Goal: Transaction & Acquisition: Purchase product/service

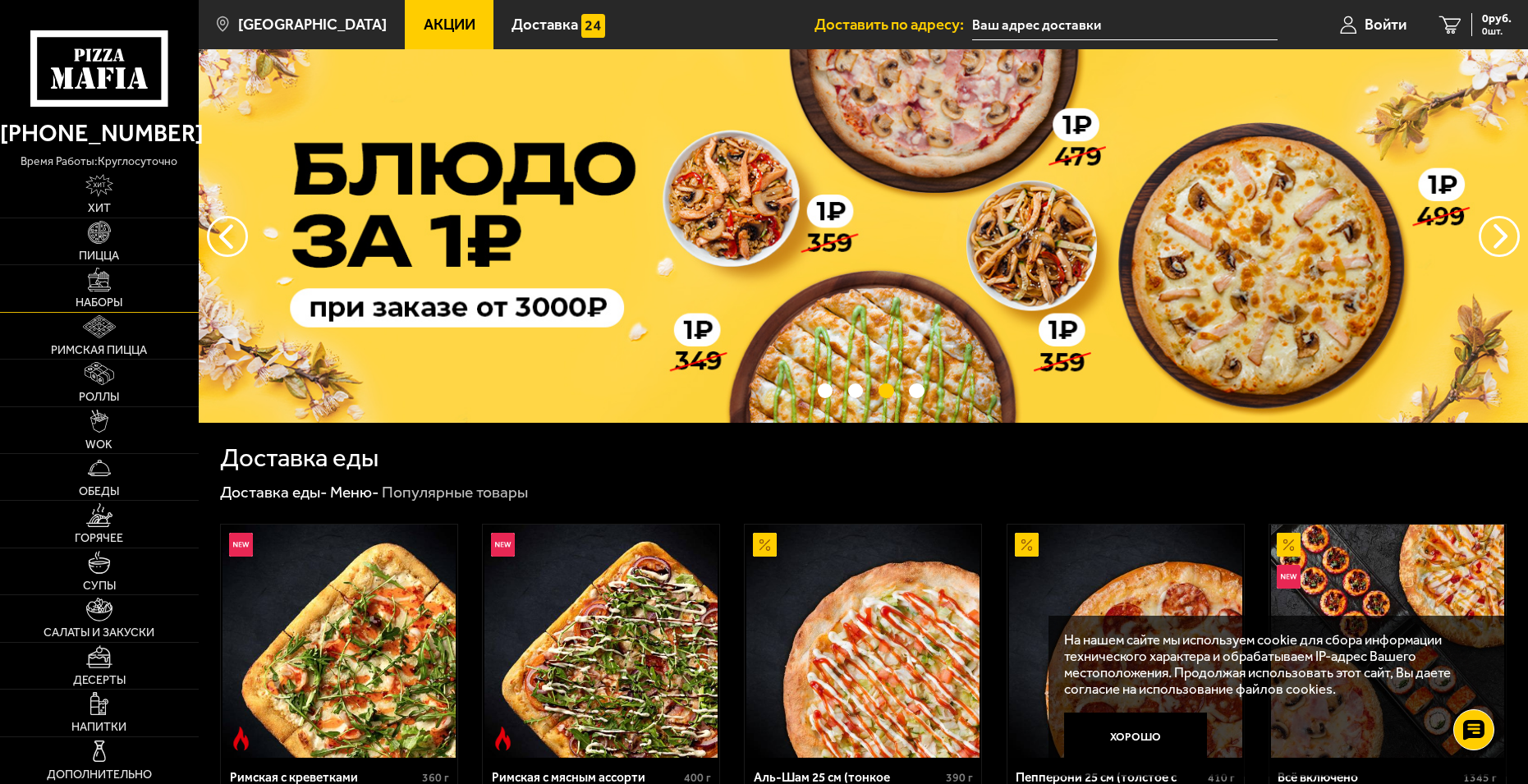
click at [91, 291] on img at bounding box center [99, 279] width 23 height 23
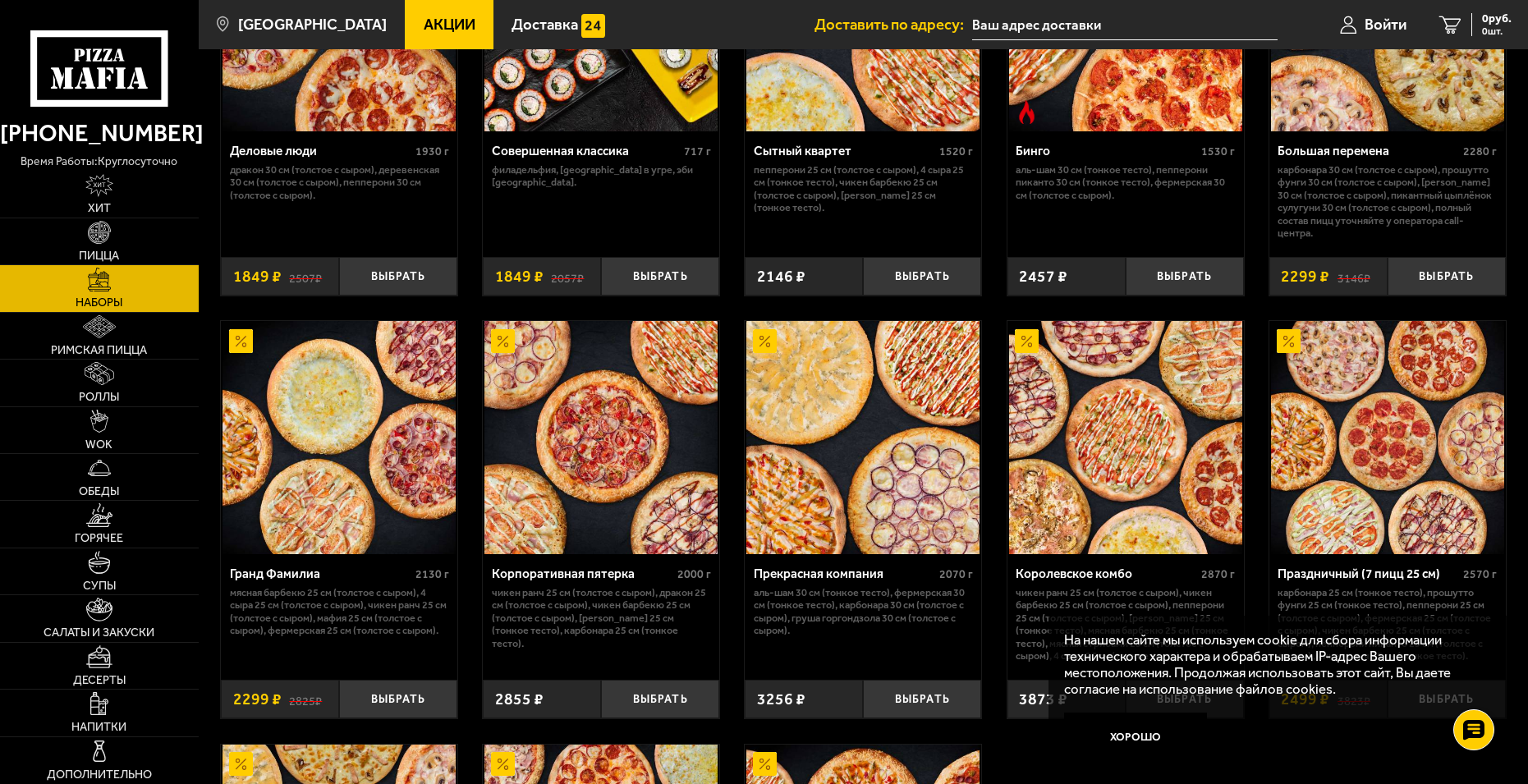
scroll to position [1888, 0]
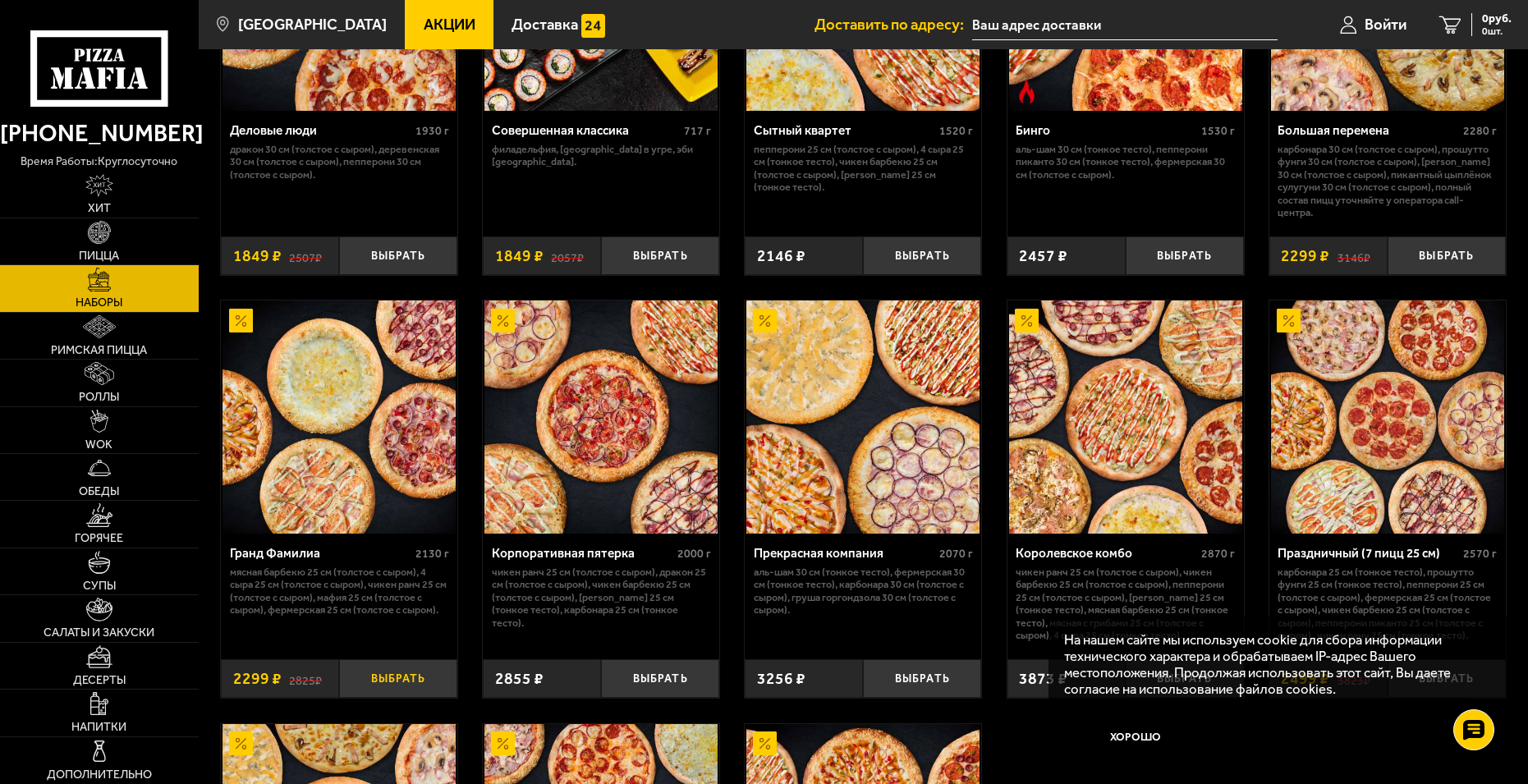
click at [398, 682] on button "Выбрать" at bounding box center [398, 678] width 118 height 39
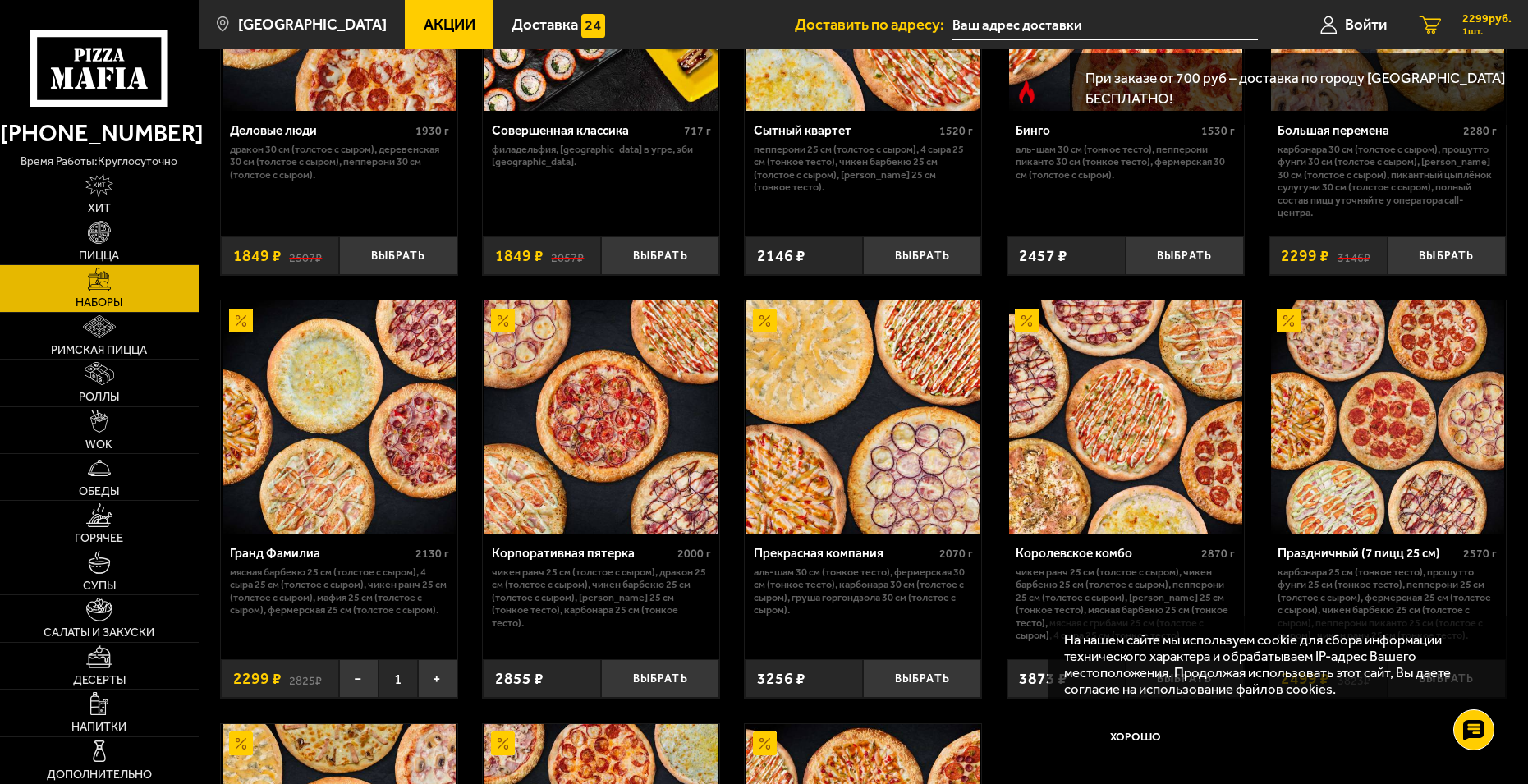
click at [1466, 22] on span "2299 руб." at bounding box center [1487, 18] width 49 height 11
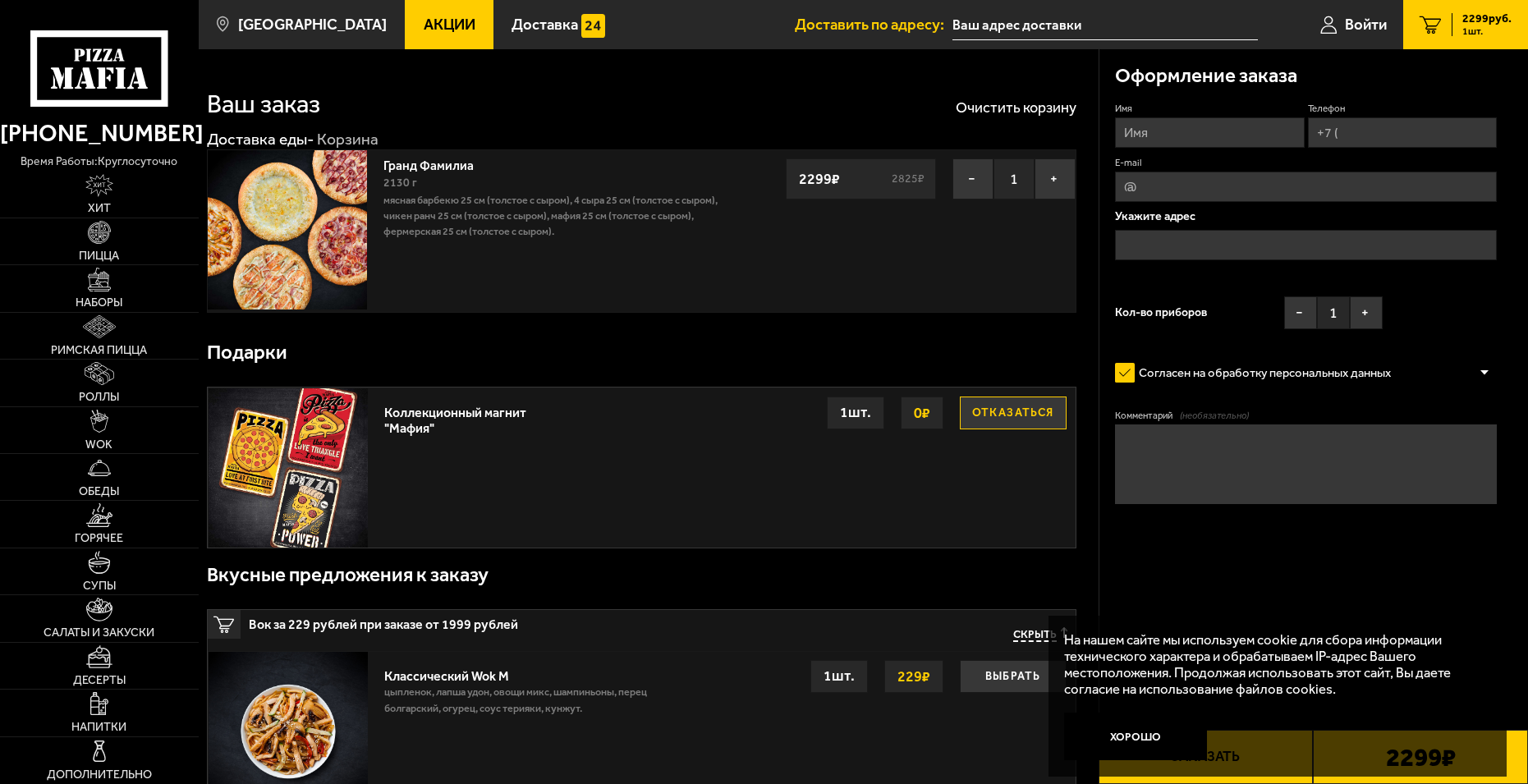
click at [1170, 134] on input "Имя" at bounding box center [1210, 132] width 189 height 30
type input "[PERSON_NAME]"
click at [1358, 133] on input "Телефон" at bounding box center [1403, 132] width 189 height 30
type input "[PHONE_NUMBER]"
type input "[EMAIL_ADDRESS][DOMAIN_NAME]"
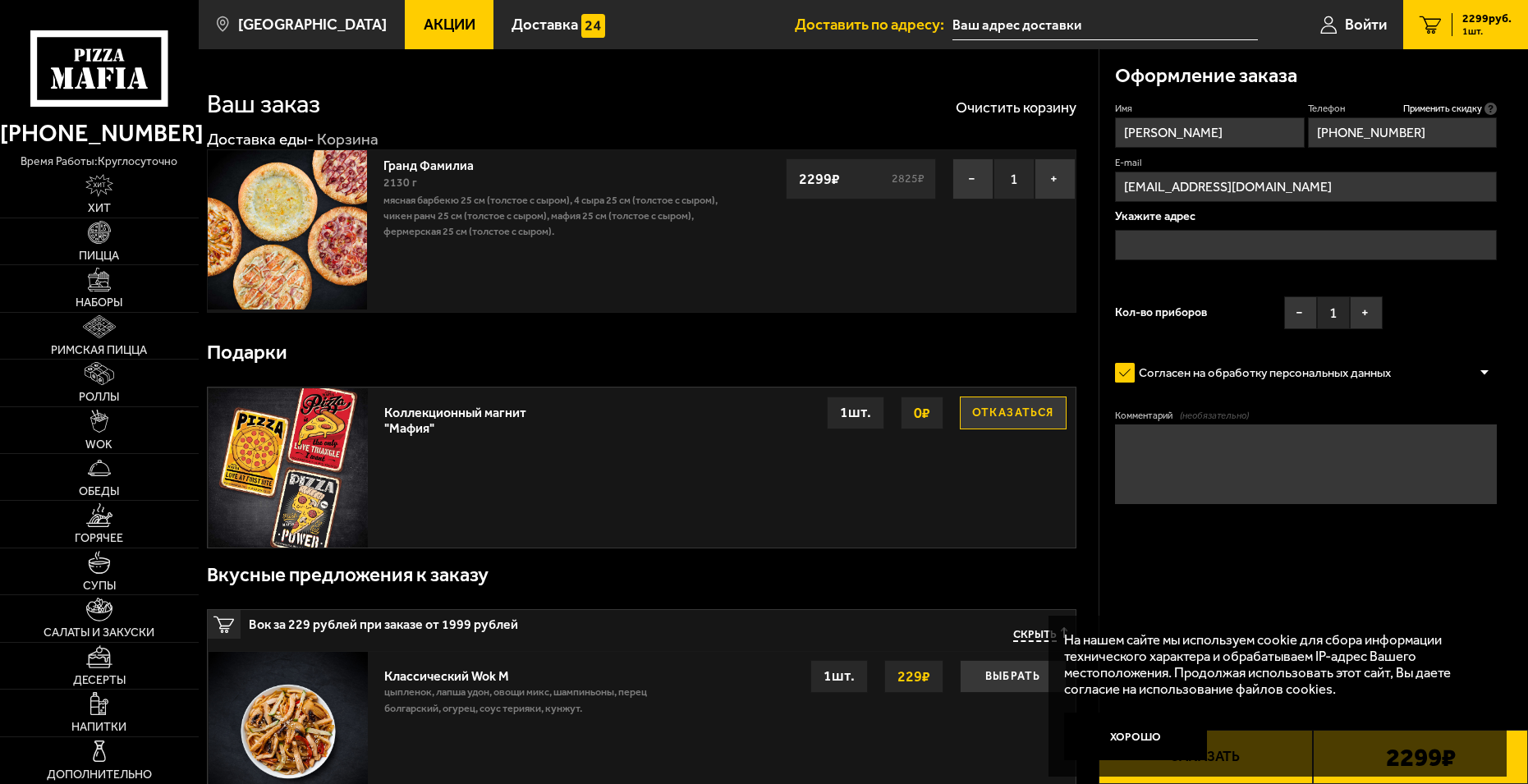
type input "[PHONE_NUMBER]"
click at [1166, 239] on input "text" at bounding box center [1307, 244] width 382 height 30
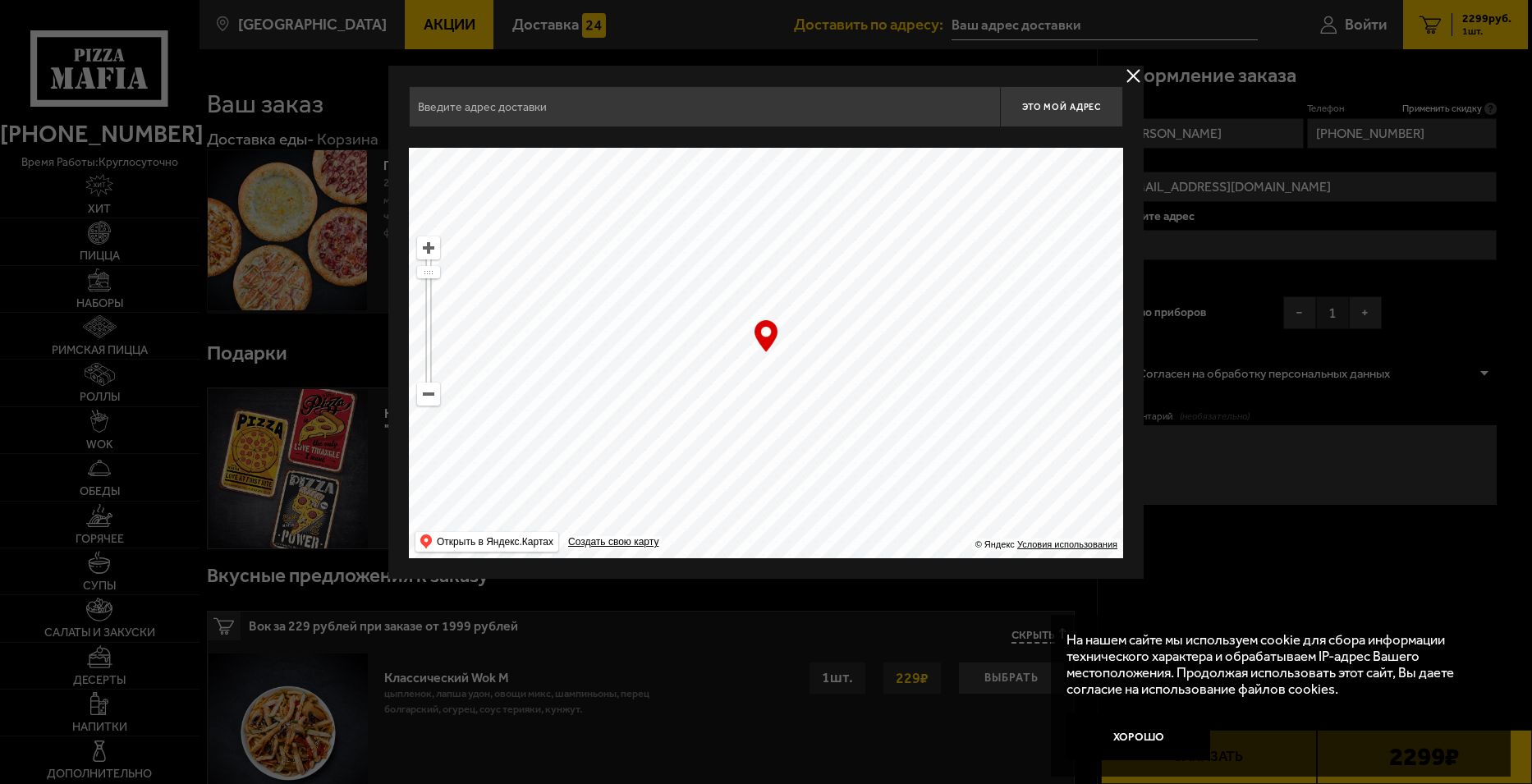
drag, startPoint x: 812, startPoint y: 329, endPoint x: 726, endPoint y: 281, distance: 98.5
click at [726, 281] on ymaps at bounding box center [766, 353] width 714 height 411
type input "[STREET_ADDRESS]"
drag, startPoint x: 992, startPoint y: 453, endPoint x: 900, endPoint y: 356, distance: 133.7
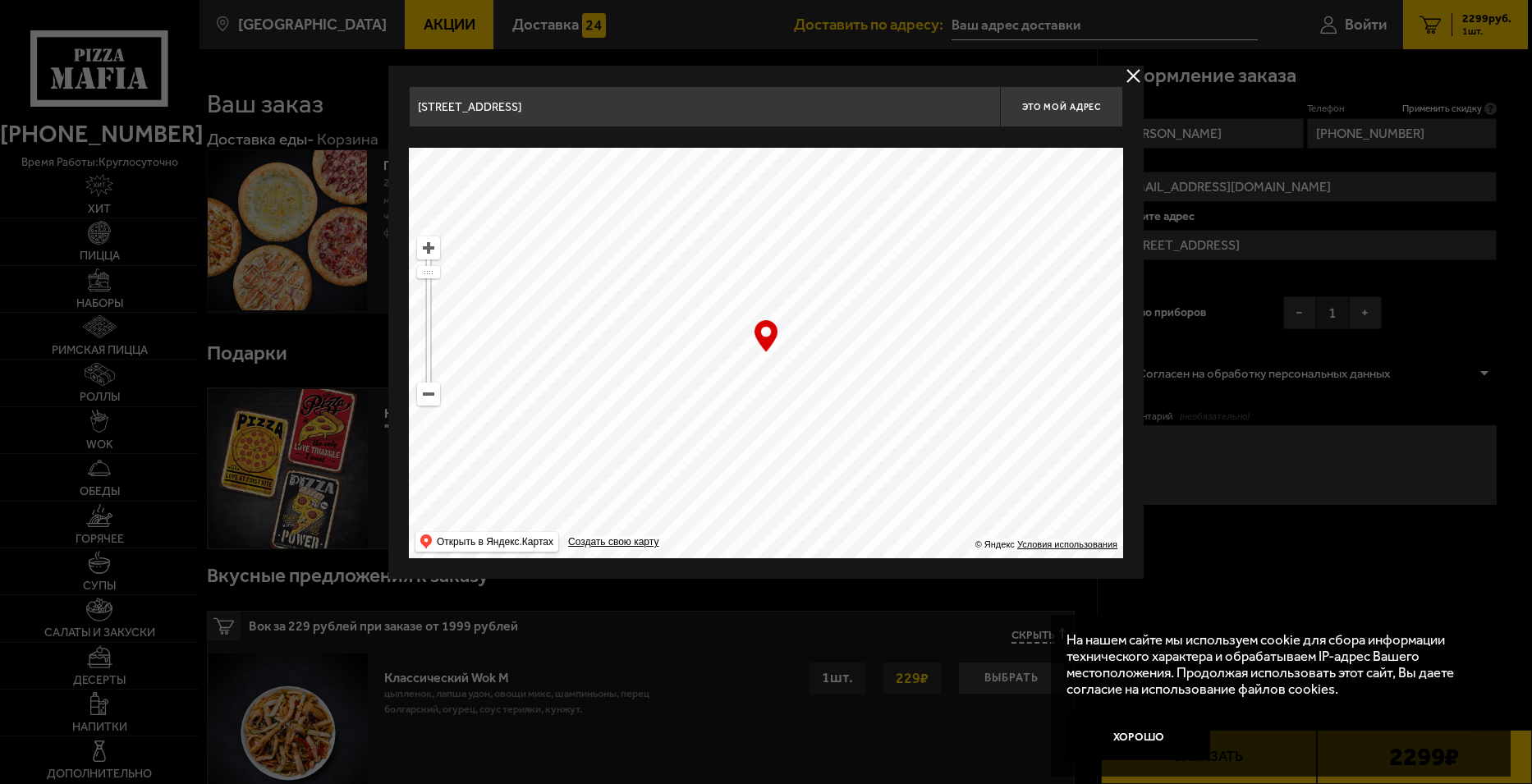
click at [900, 356] on ymaps at bounding box center [766, 353] width 714 height 411
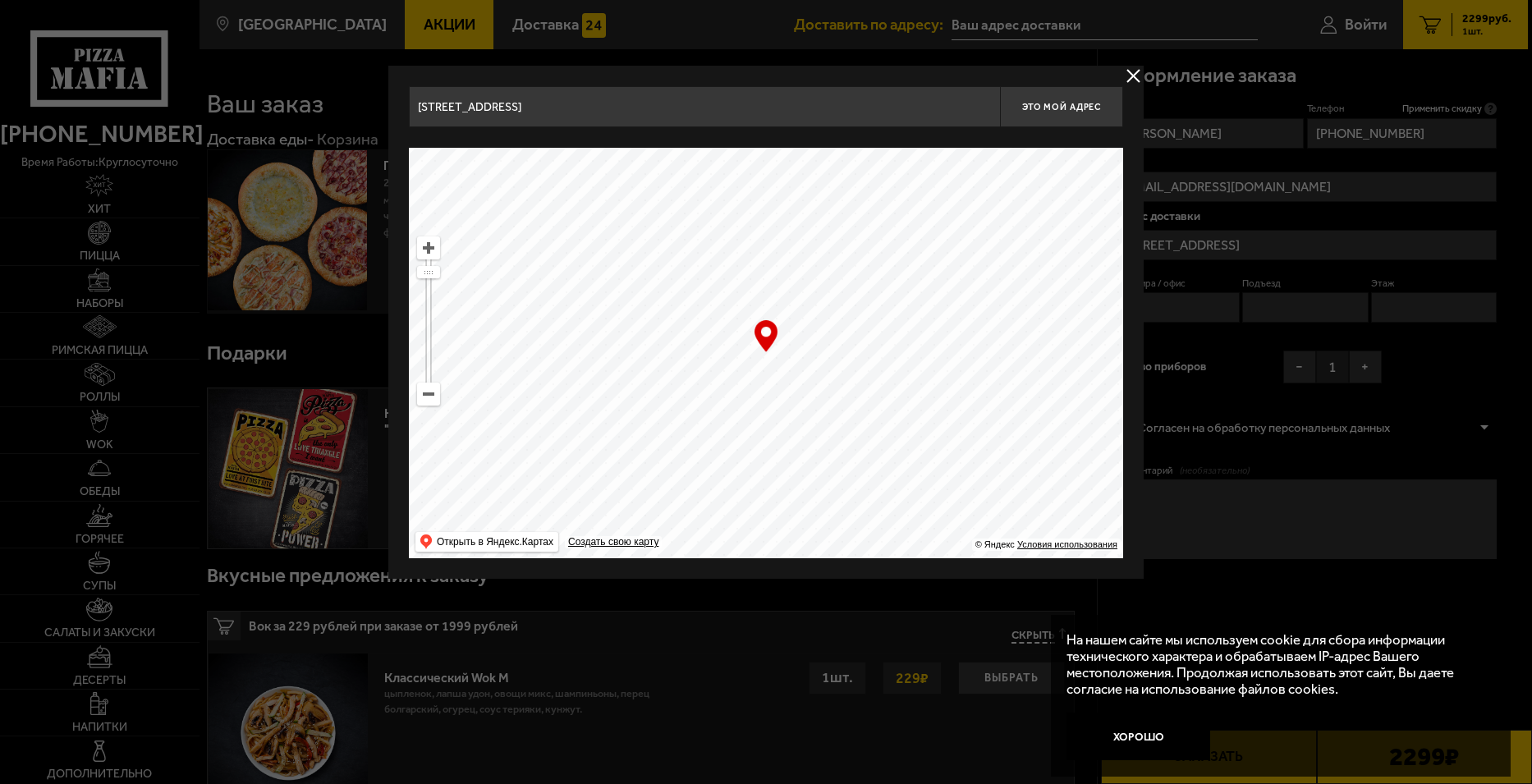
type input "[PERSON_NAME][STREET_ADDRESS]"
drag, startPoint x: 907, startPoint y: 486, endPoint x: 781, endPoint y: 310, distance: 216.5
click at [781, 310] on ymaps at bounding box center [766, 353] width 714 height 411
drag, startPoint x: 942, startPoint y: 439, endPoint x: 874, endPoint y: 293, distance: 161.1
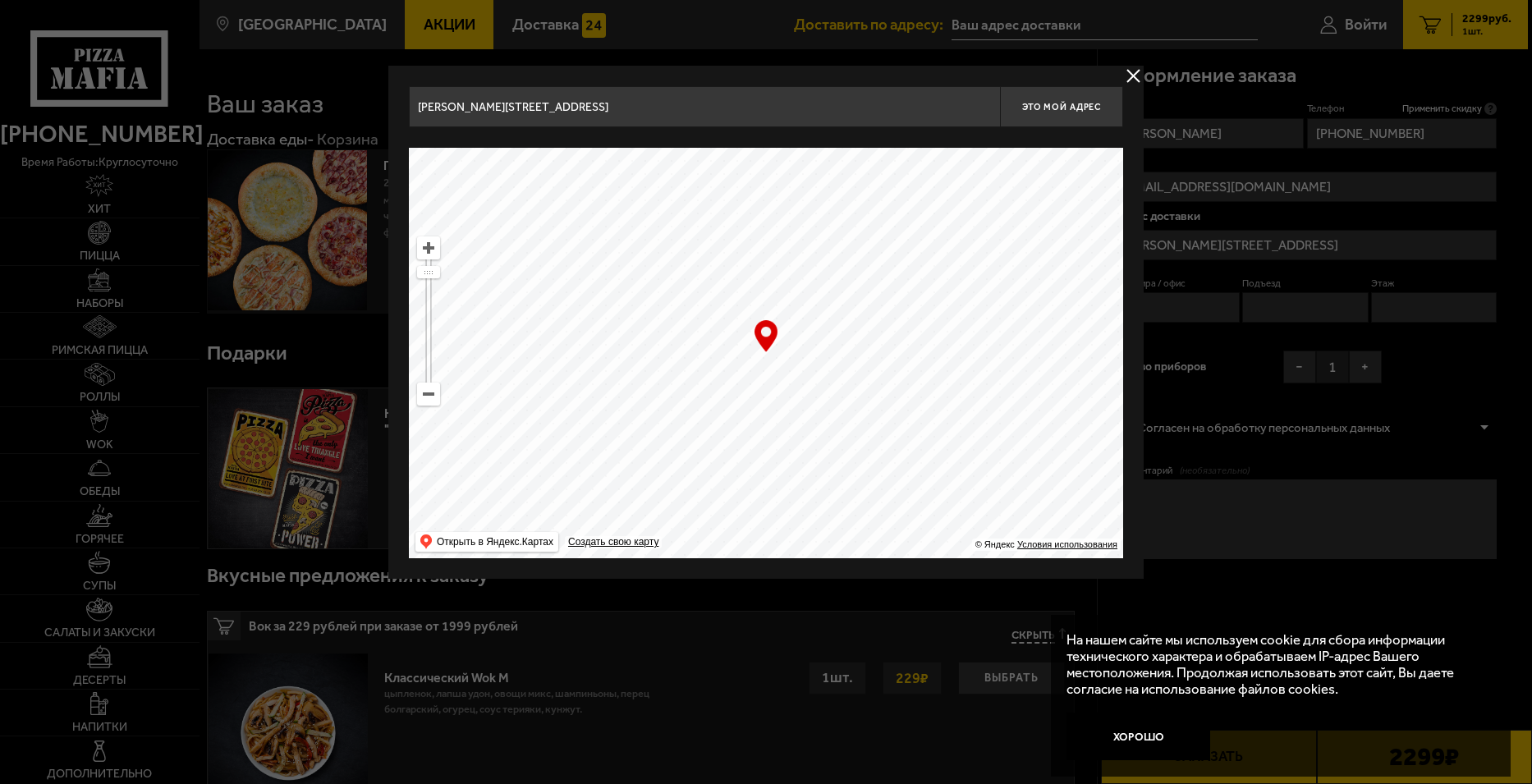
click at [874, 293] on ymaps at bounding box center [766, 353] width 714 height 411
type input "[STREET_ADDRESS]"
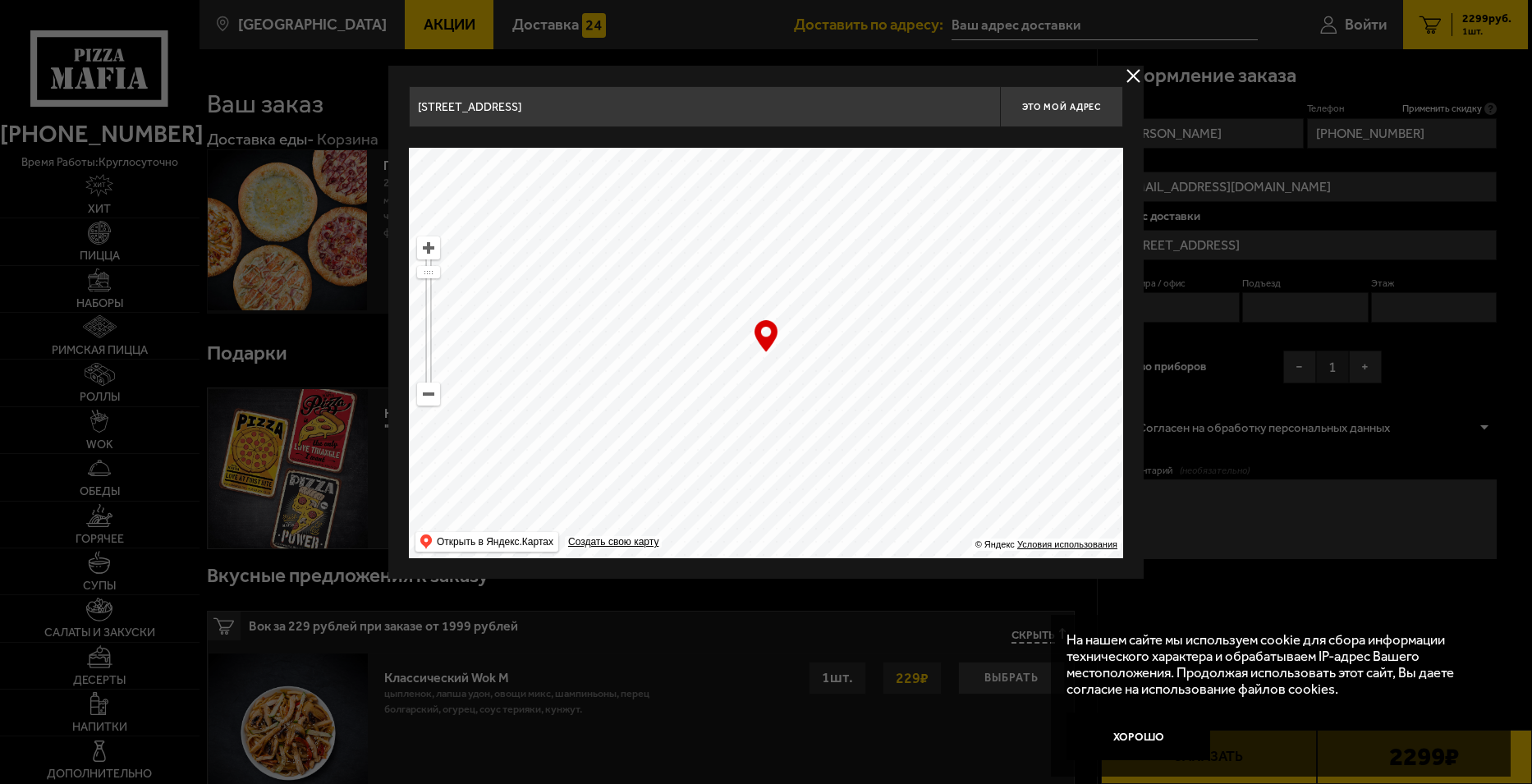
drag, startPoint x: 929, startPoint y: 477, endPoint x: 837, endPoint y: 303, distance: 196.8
click at [826, 306] on ymaps at bounding box center [766, 353] width 714 height 411
drag, startPoint x: 960, startPoint y: 444, endPoint x: 750, endPoint y: 114, distance: 391.2
click at [750, 114] on div "[STREET_ADDRESS] Это мой адрес Найдите адрес перетащив карту … © Яндекс Условия…" at bounding box center [766, 322] width 714 height 472
type input "[STREET_ADDRESS]"
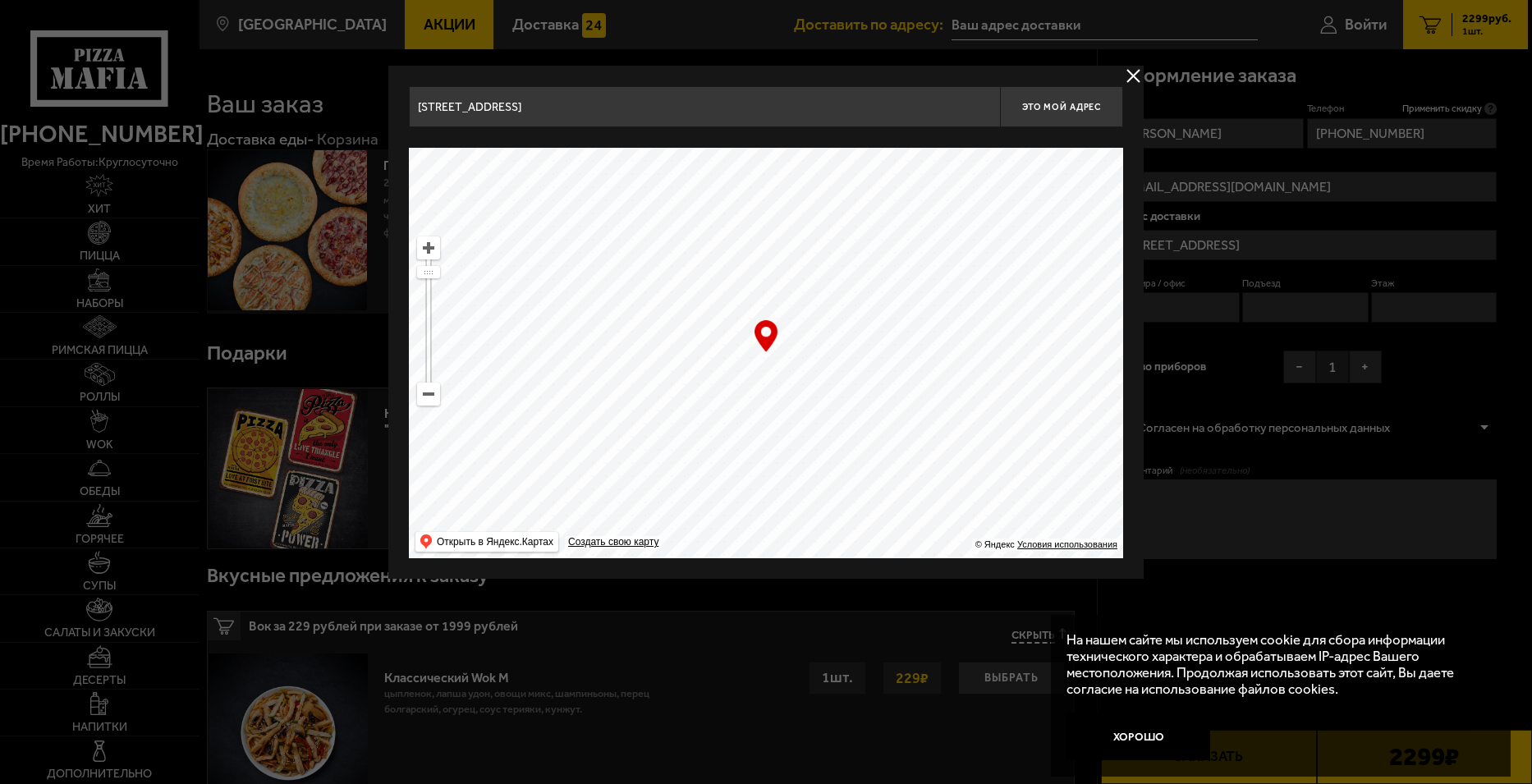
type input "[STREET_ADDRESS]"
drag, startPoint x: 954, startPoint y: 401, endPoint x: 785, endPoint y: 179, distance: 279.0
click at [777, 170] on ymaps at bounding box center [766, 353] width 714 height 411
type input "[STREET_ADDRESS]"
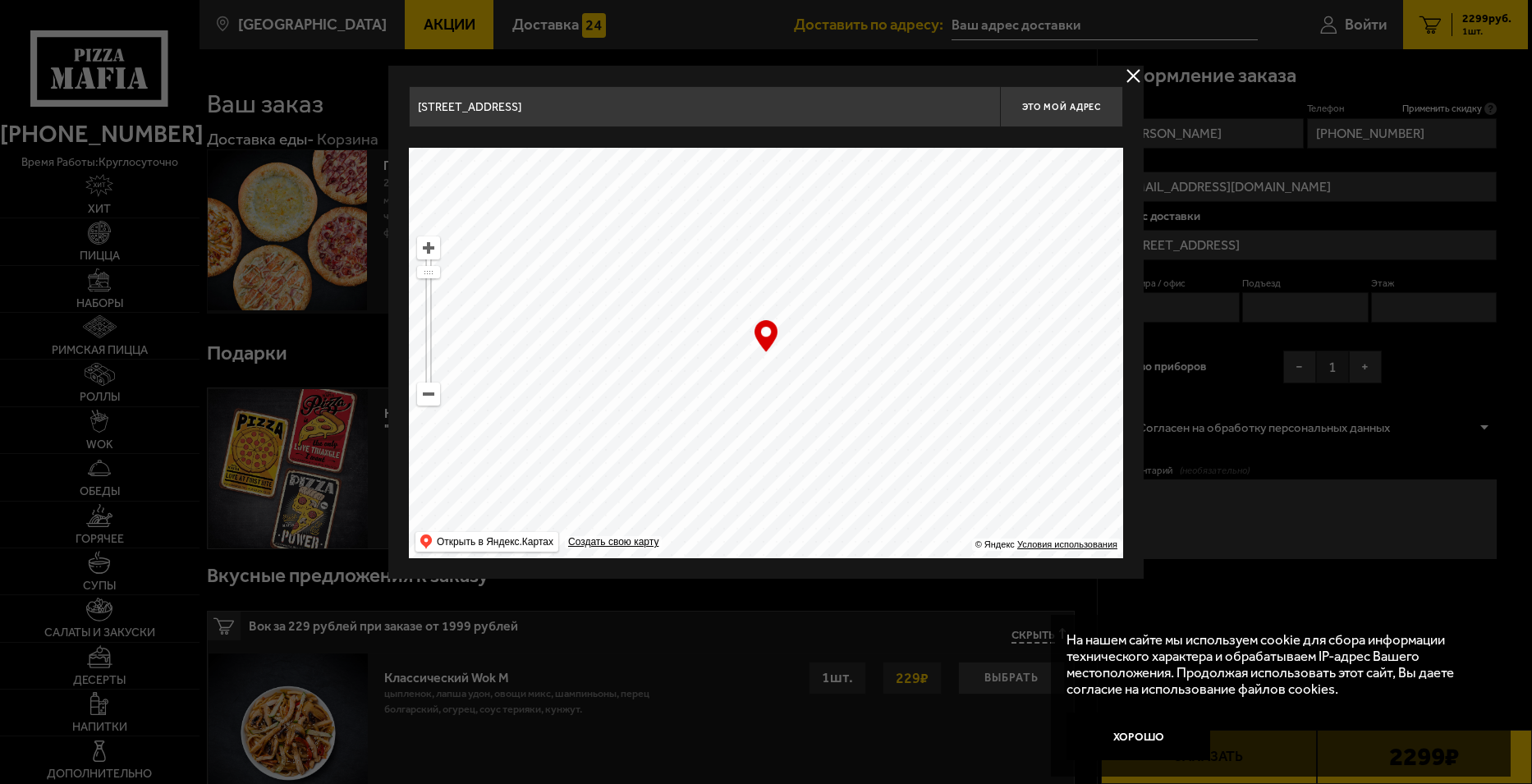
drag, startPoint x: 990, startPoint y: 462, endPoint x: 861, endPoint y: 233, distance: 262.8
click at [861, 234] on ymaps at bounding box center [766, 353] width 714 height 411
type input "[STREET_ADDRESS]"
drag, startPoint x: 932, startPoint y: 435, endPoint x: 775, endPoint y: 225, distance: 262.2
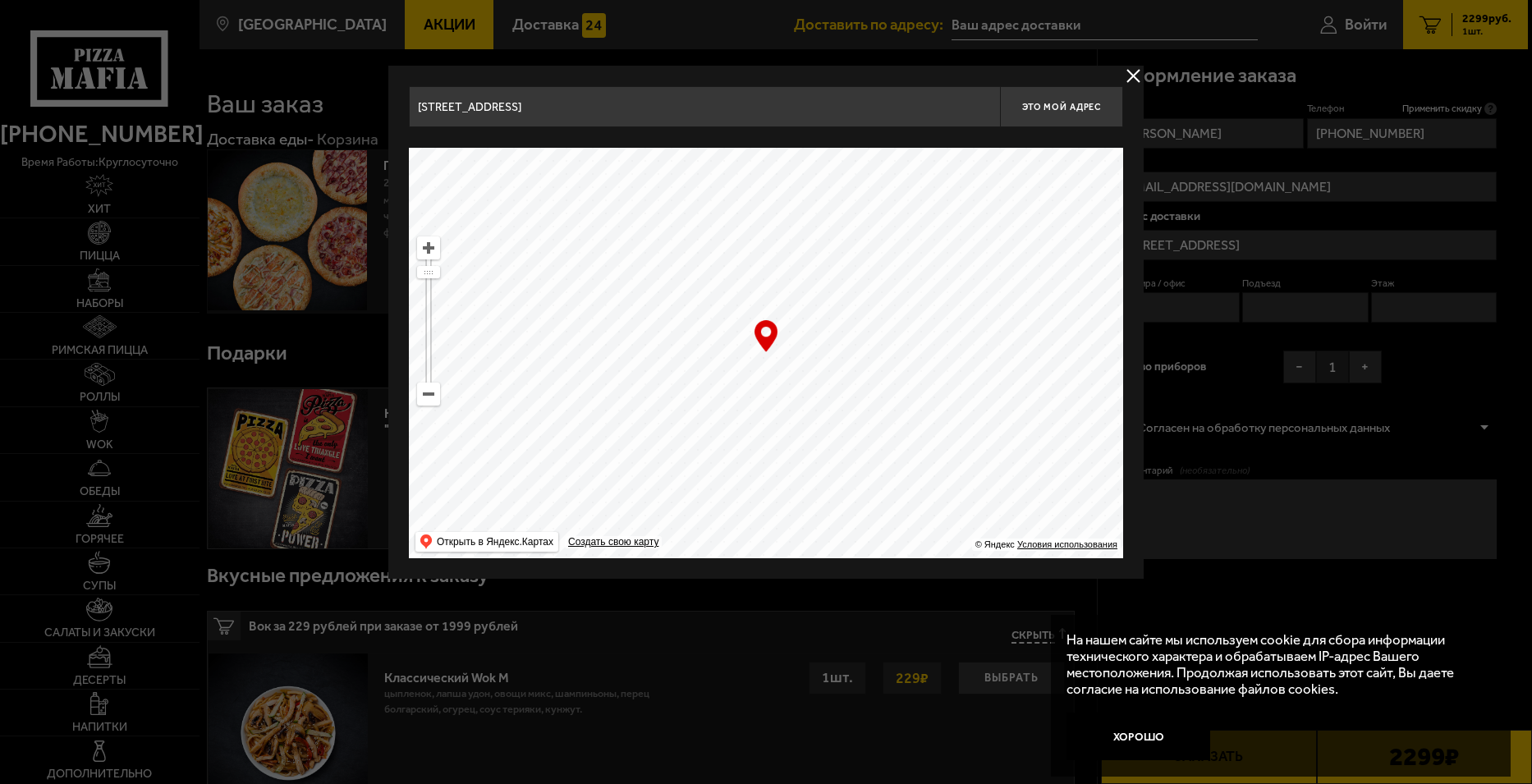
click at [775, 225] on ymaps at bounding box center [766, 353] width 714 height 411
type input "[STREET_ADDRESS]"
drag, startPoint x: 972, startPoint y: 339, endPoint x: 973, endPoint y: 293, distance: 46.0
click at [977, 312] on ymaps at bounding box center [766, 353] width 714 height 411
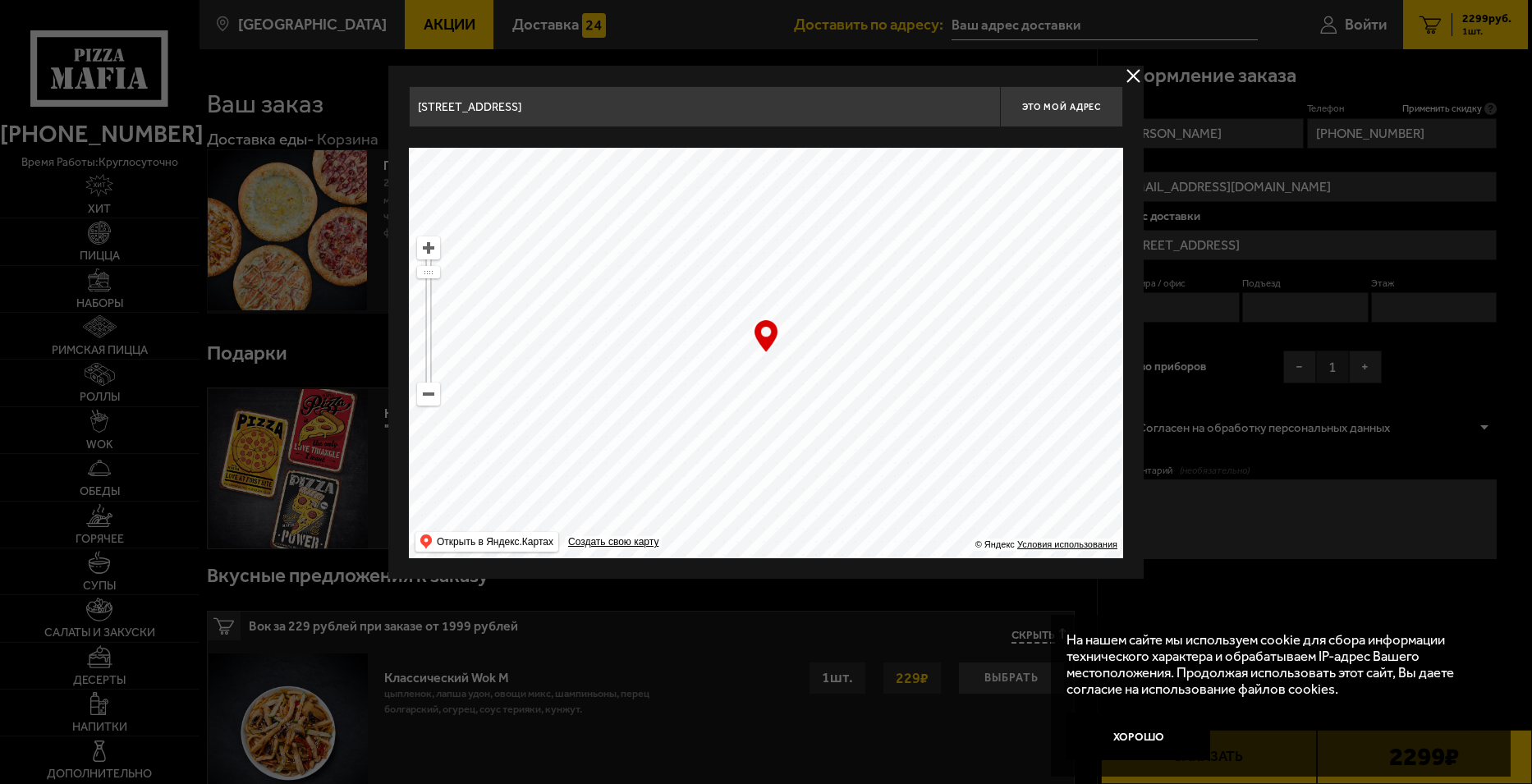
drag, startPoint x: 883, startPoint y: 328, endPoint x: 806, endPoint y: 230, distance: 124.6
click at [805, 231] on ymaps at bounding box center [766, 353] width 714 height 411
type input "[STREET_ADDRESS]"
drag, startPoint x: 862, startPoint y: 448, endPoint x: 852, endPoint y: 262, distance: 186.3
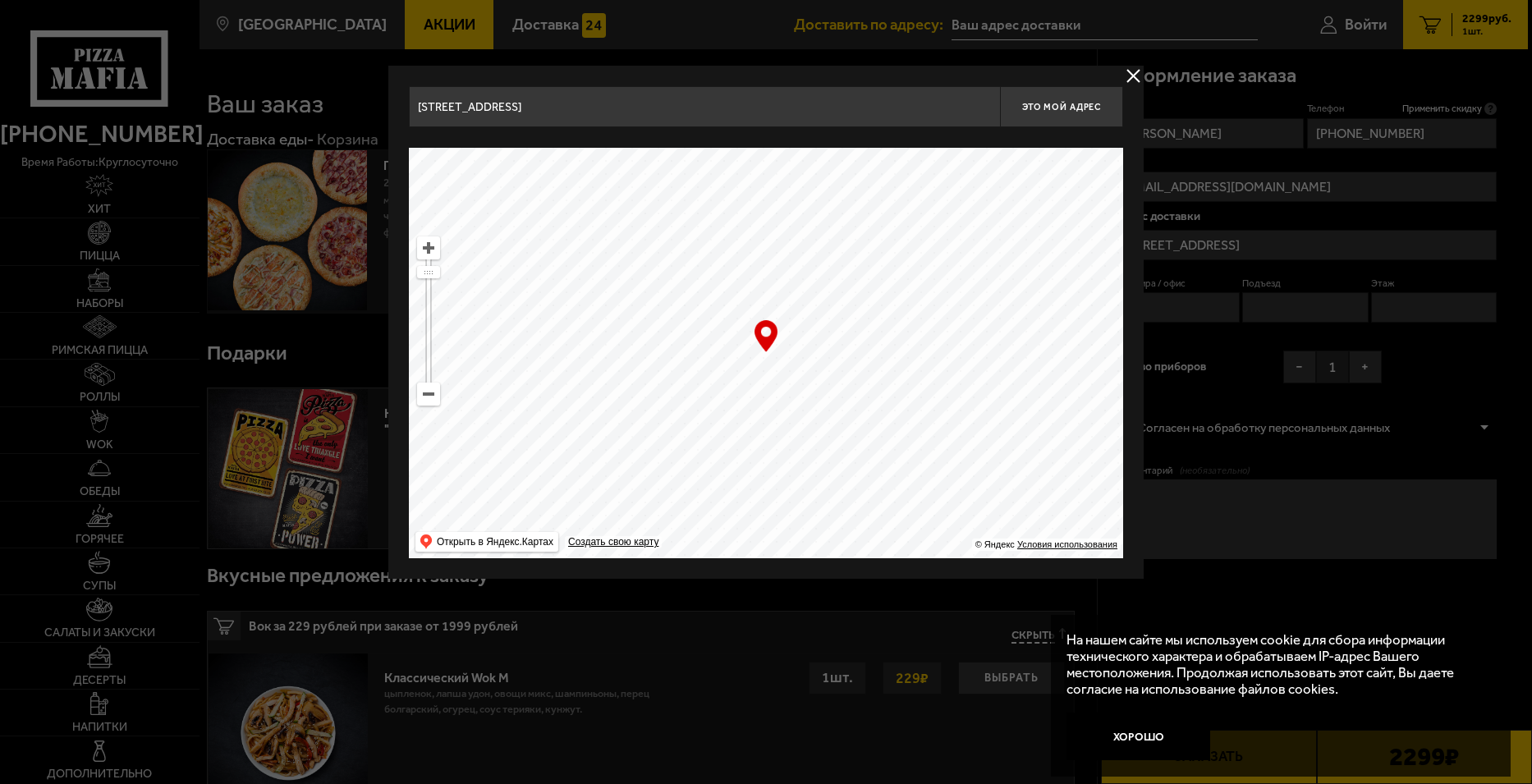
click at [852, 262] on ymaps at bounding box center [766, 353] width 714 height 411
drag, startPoint x: 936, startPoint y: 283, endPoint x: 807, endPoint y: 384, distance: 163.8
click at [807, 384] on ymaps at bounding box center [766, 353] width 714 height 411
drag, startPoint x: 989, startPoint y: 231, endPoint x: 814, endPoint y: 204, distance: 177.1
click at [794, 168] on ymaps at bounding box center [766, 353] width 714 height 411
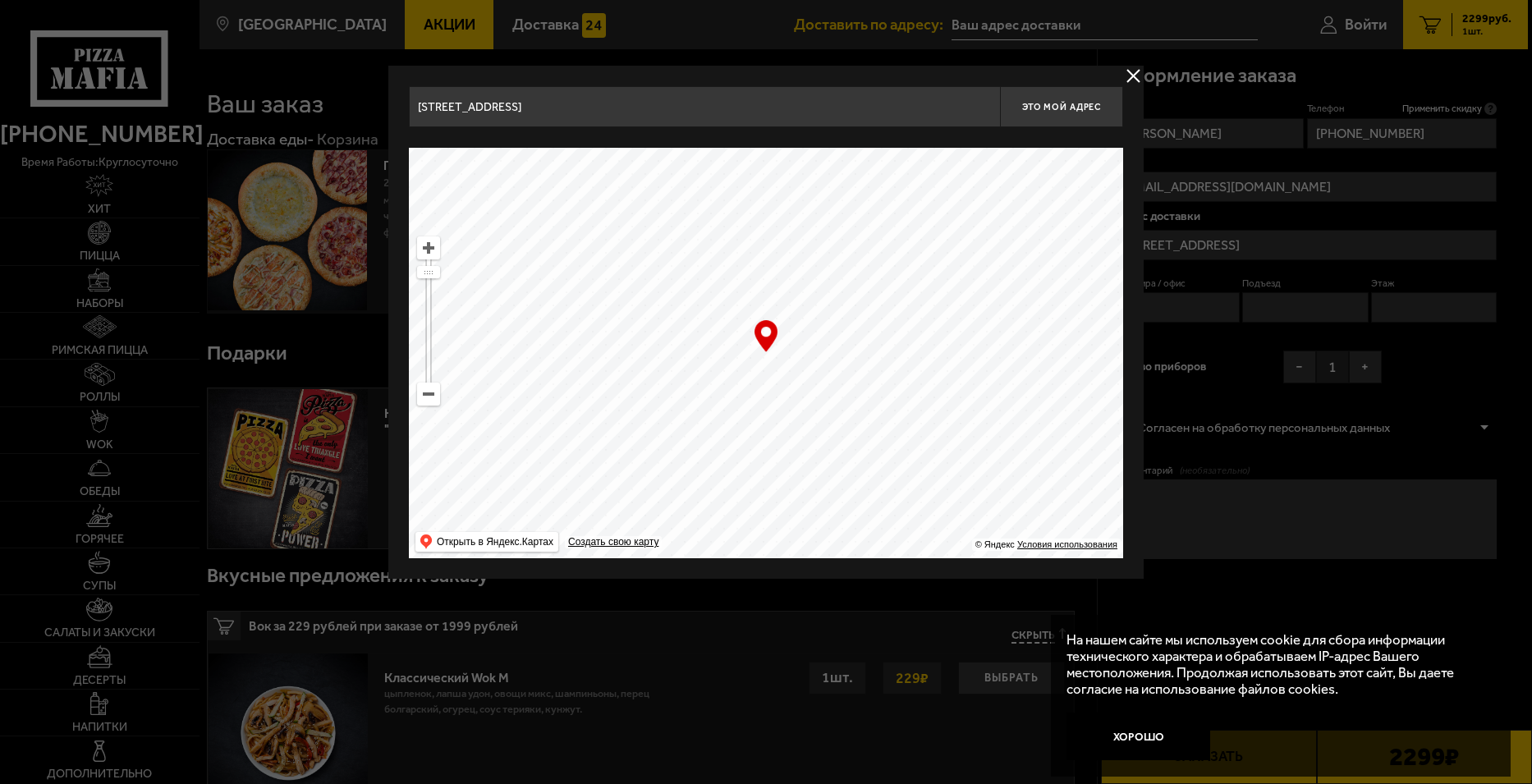
type input "[STREET_ADDRESS]"
drag, startPoint x: 936, startPoint y: 384, endPoint x: 779, endPoint y: 231, distance: 219.2
click at [779, 231] on ymaps at bounding box center [766, 353] width 714 height 411
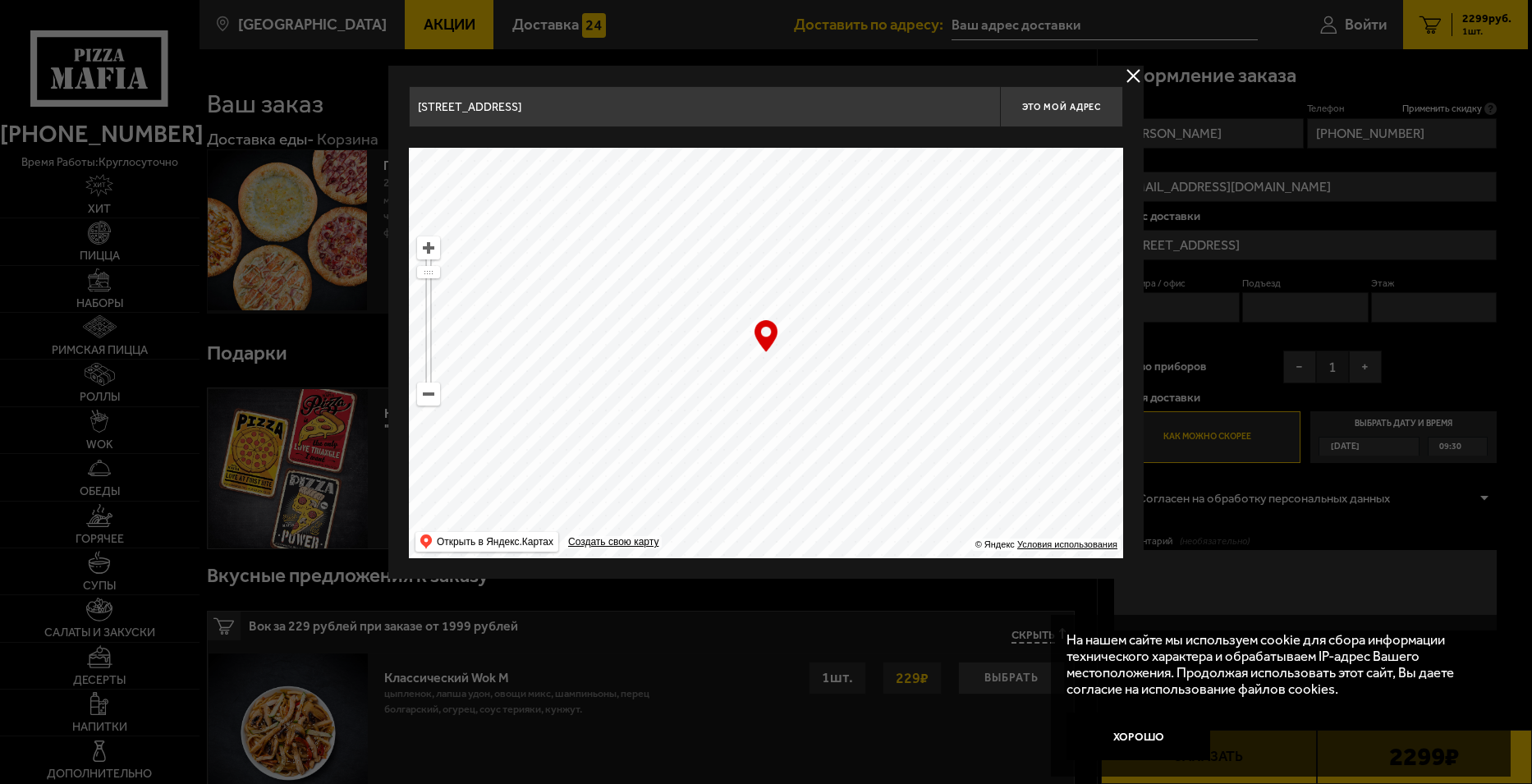
drag, startPoint x: 868, startPoint y: 302, endPoint x: 990, endPoint y: 476, distance: 212.5
click at [990, 476] on ymaps at bounding box center [766, 353] width 714 height 411
type input "[STREET_ADDRESS]"
drag, startPoint x: 911, startPoint y: 367, endPoint x: 841, endPoint y: 404, distance: 79.2
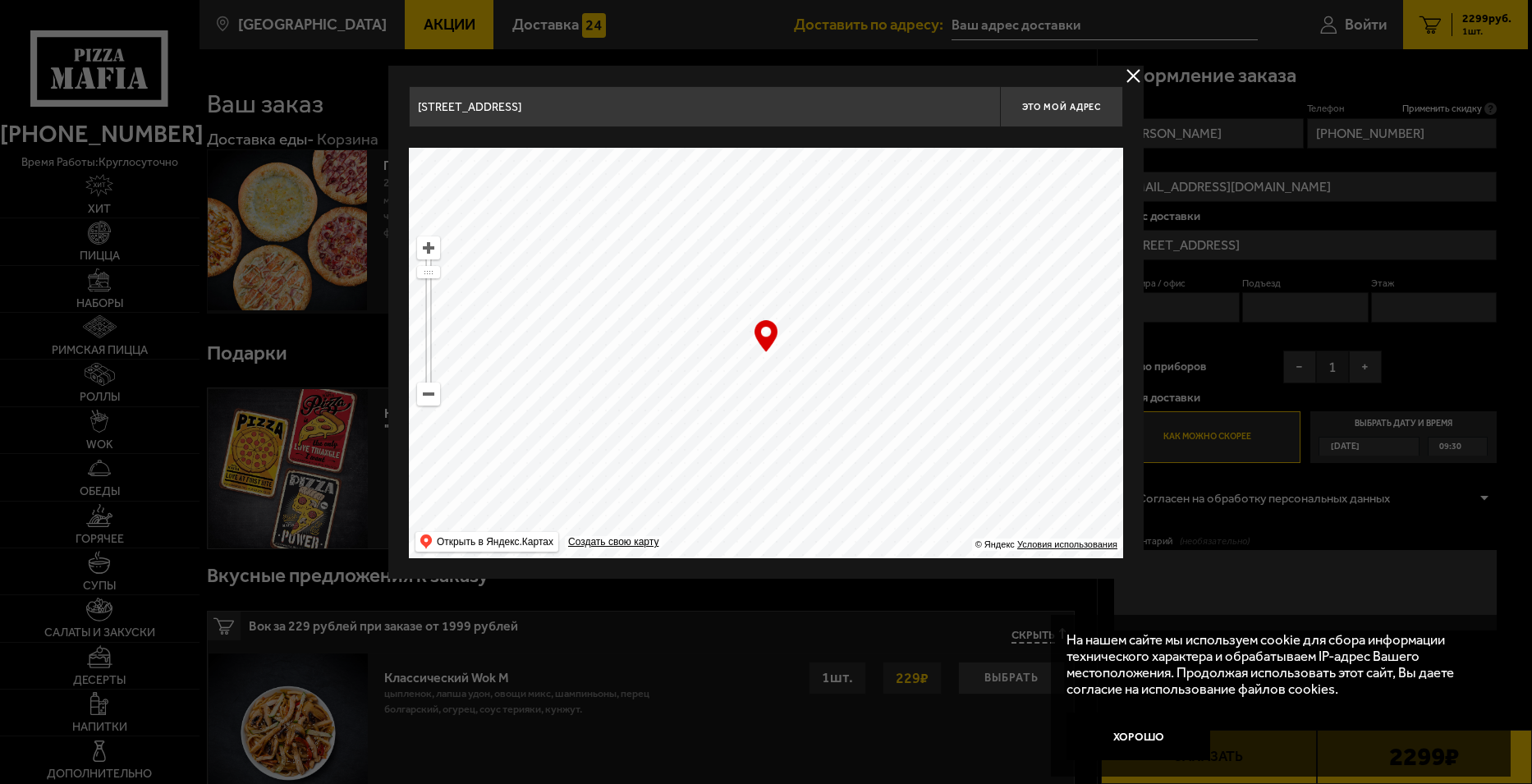
click at [841, 404] on ymaps at bounding box center [766, 353] width 714 height 411
type input "[STREET_ADDRESS]"
click at [1063, 99] on button "Это мой адрес" at bounding box center [1061, 107] width 123 height 41
type input "[STREET_ADDRESS]"
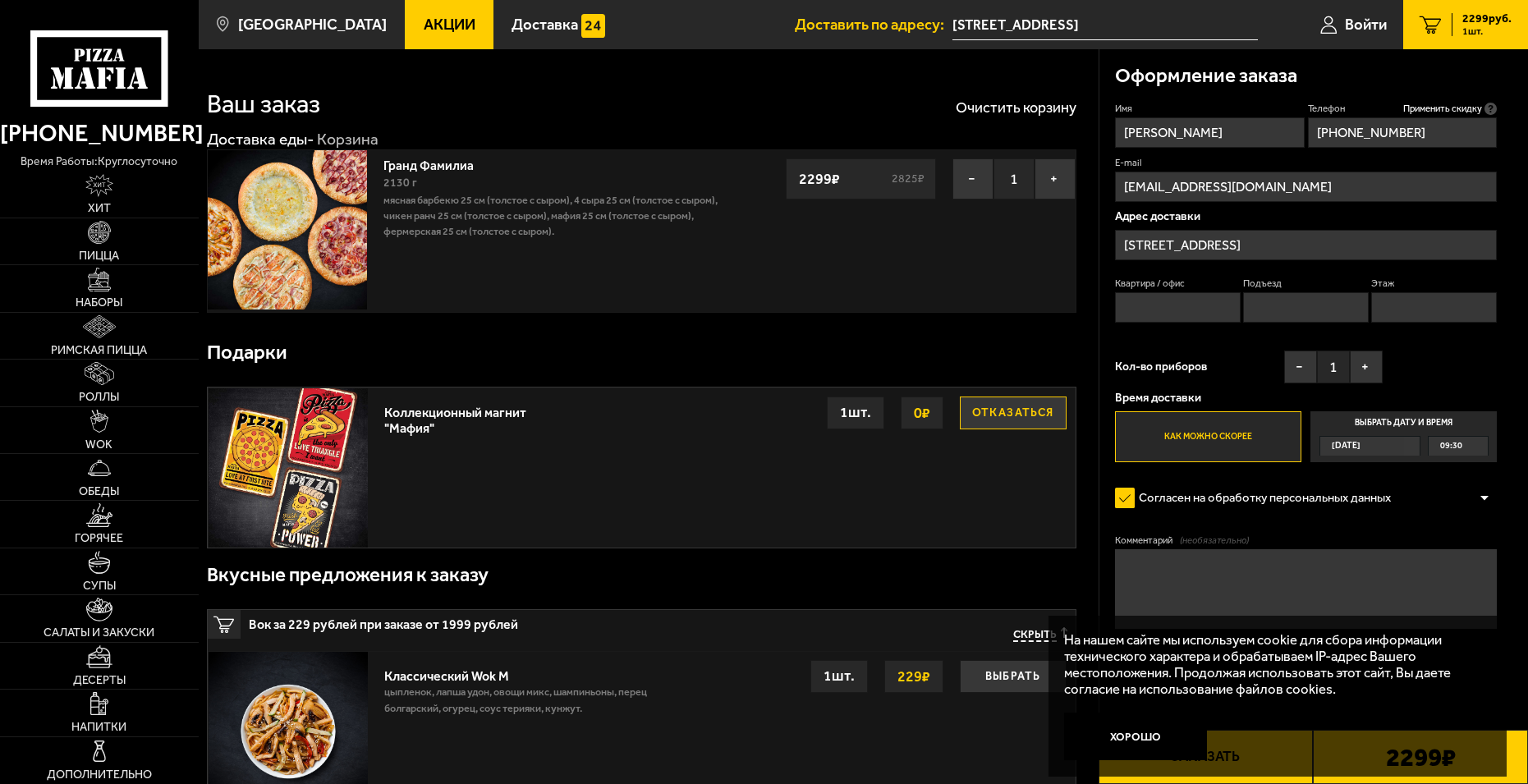
click at [1201, 310] on input "Квартира / офис" at bounding box center [1178, 307] width 126 height 30
type input "0"
click at [1266, 304] on input "Подъезд" at bounding box center [1306, 307] width 126 height 30
type input "0"
click at [1383, 312] on input "Этаж" at bounding box center [1434, 307] width 126 height 30
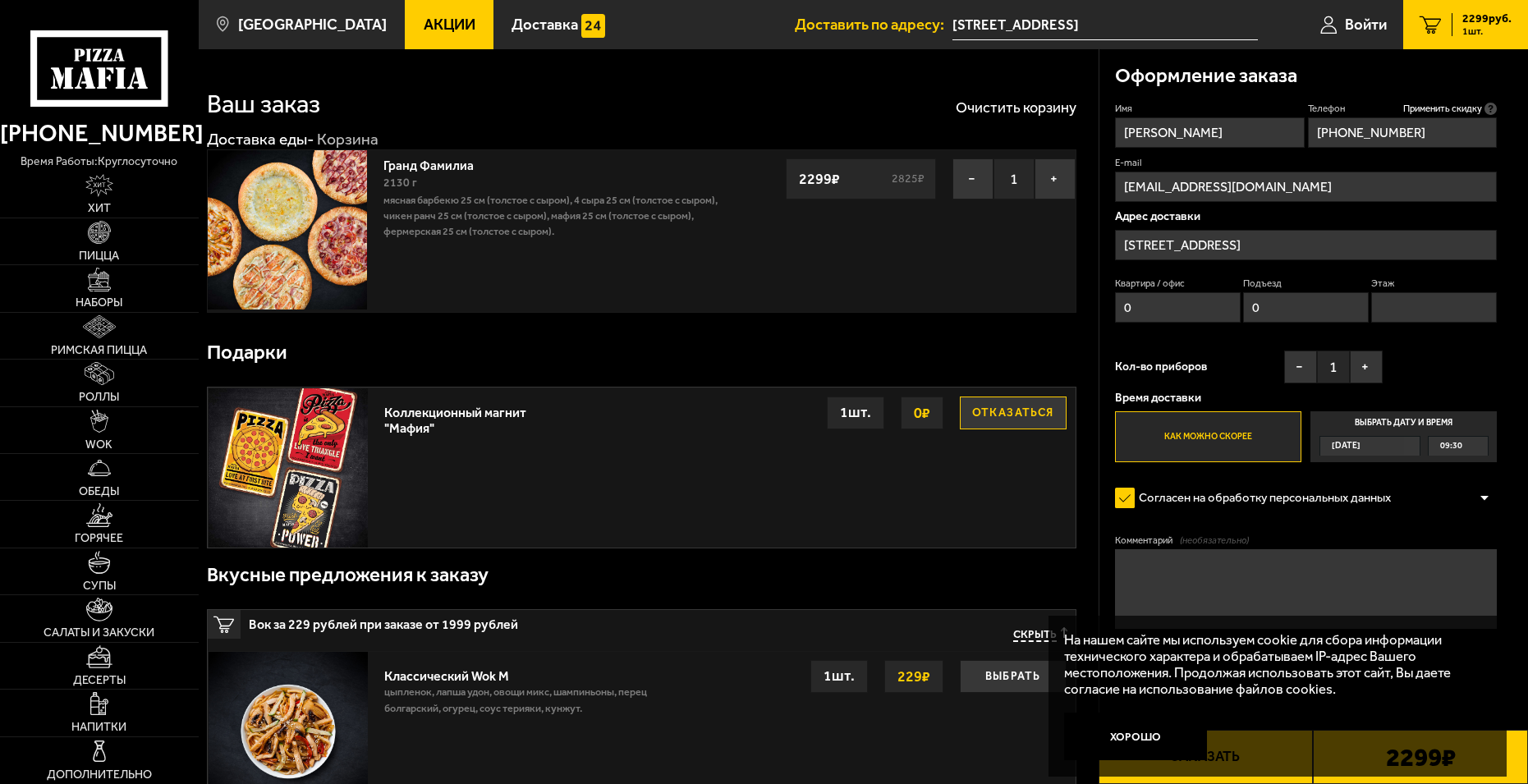
type input "0"
click at [1463, 448] on div "09:30" at bounding box center [1458, 446] width 59 height 18
click at [0, 0] on input "Выбрать дату и время [DATE] 09:30" at bounding box center [0, 0] width 0 height 0
click at [1478, 445] on div "09:30" at bounding box center [1458, 446] width 59 height 18
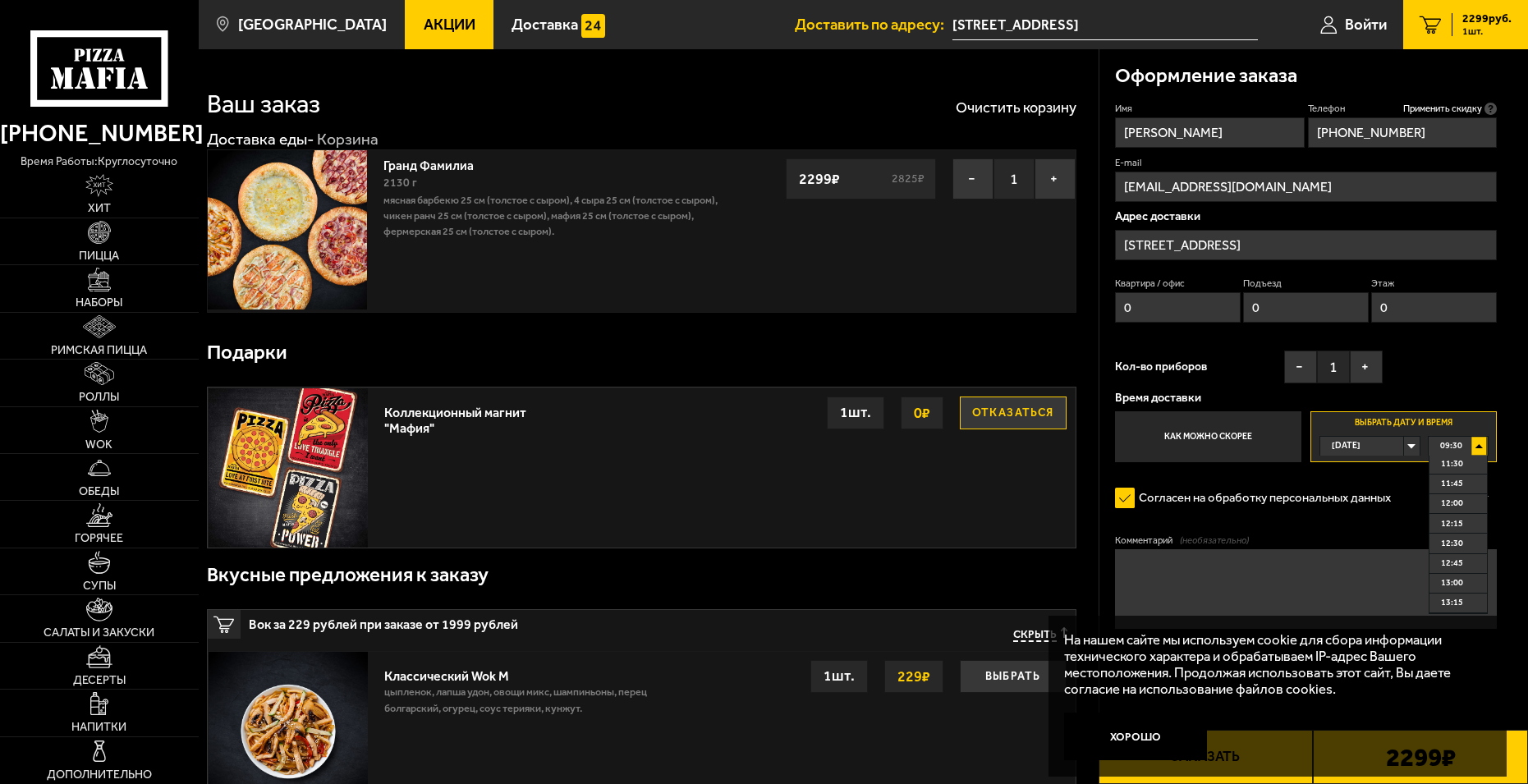
scroll to position [164, 0]
click at [1458, 497] on span "12:00" at bounding box center [1452, 499] width 22 height 18
click at [1295, 580] on textarea "Комментарий (необязательно)" at bounding box center [1307, 589] width 382 height 80
type textarea "P"
type textarea "з"
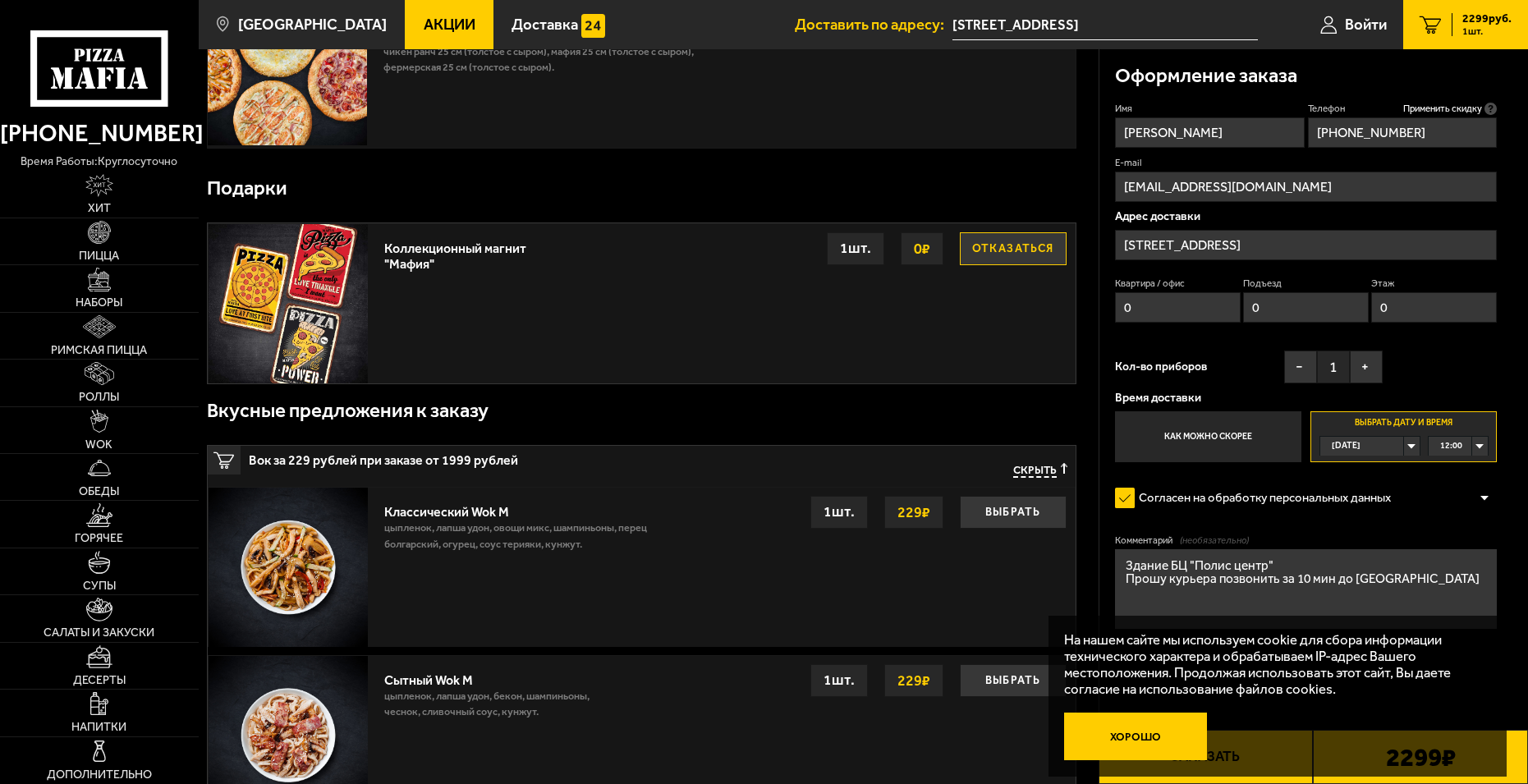
type textarea "Здание БЦ "Полис центр" Прошу курьера позвонить за 10 мин до [GEOGRAPHIC_DATA]"
click at [1165, 751] on button "Хорошо" at bounding box center [1135, 736] width 143 height 47
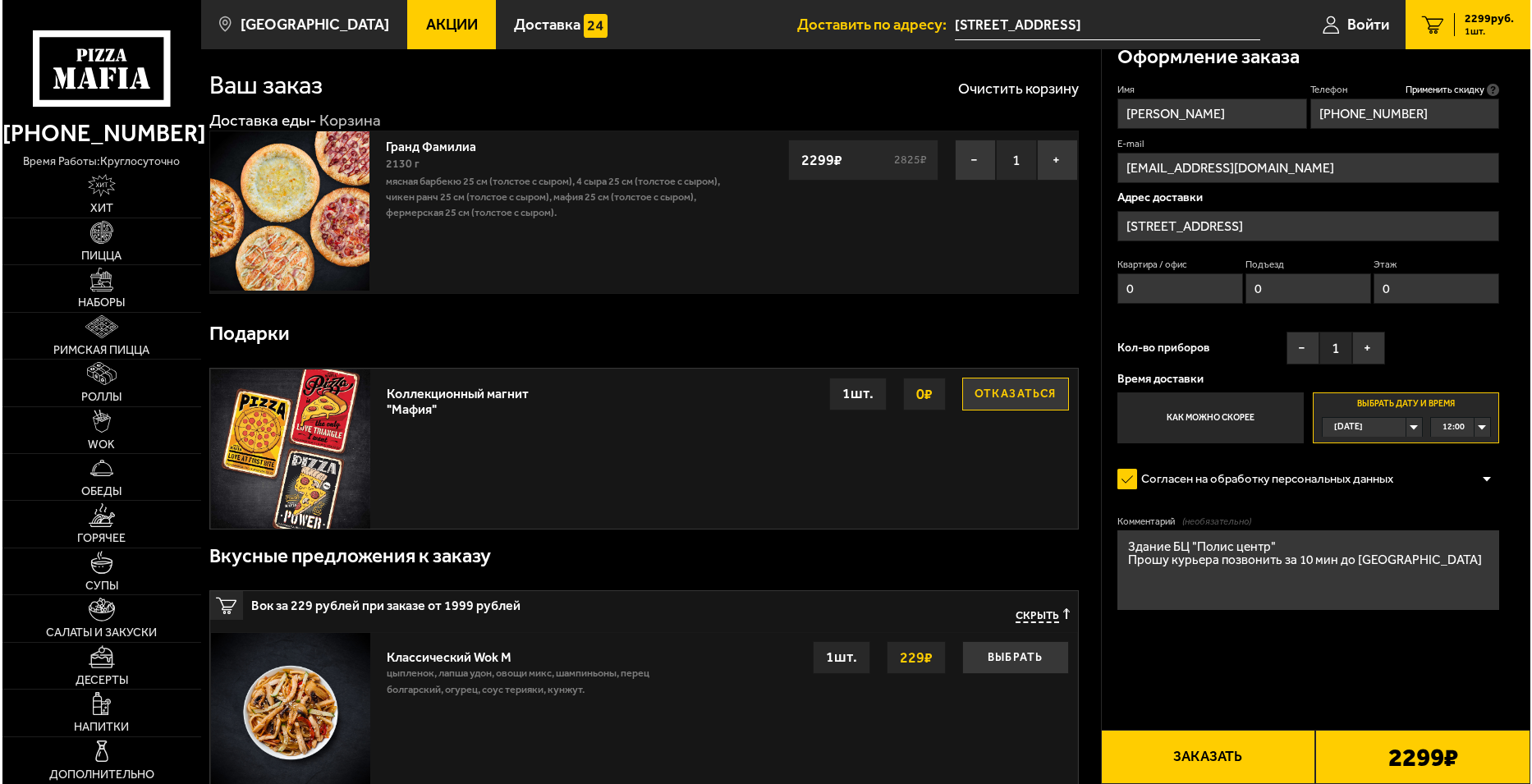
scroll to position [0, 0]
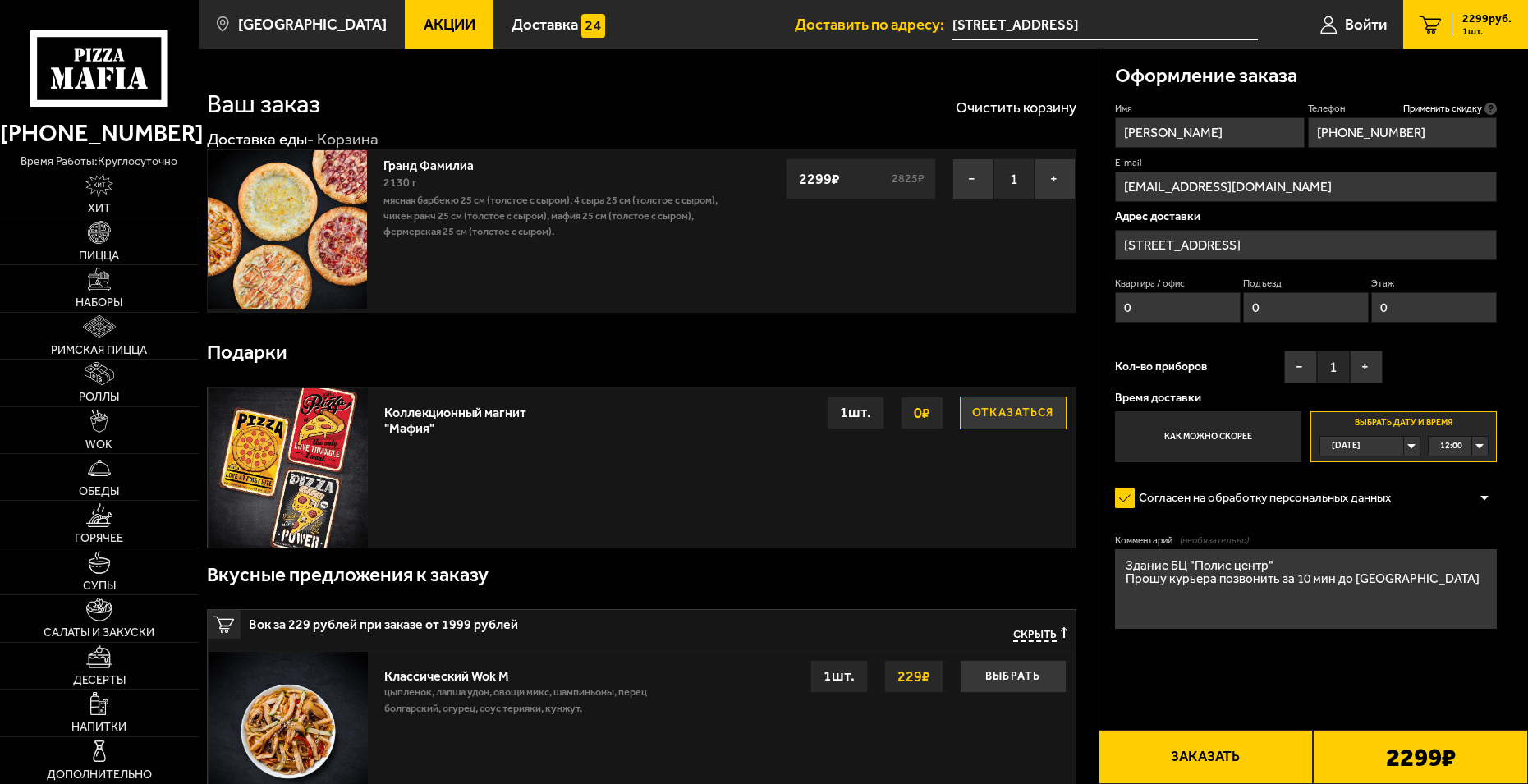
click at [1243, 753] on button "Заказать" at bounding box center [1206, 756] width 215 height 54
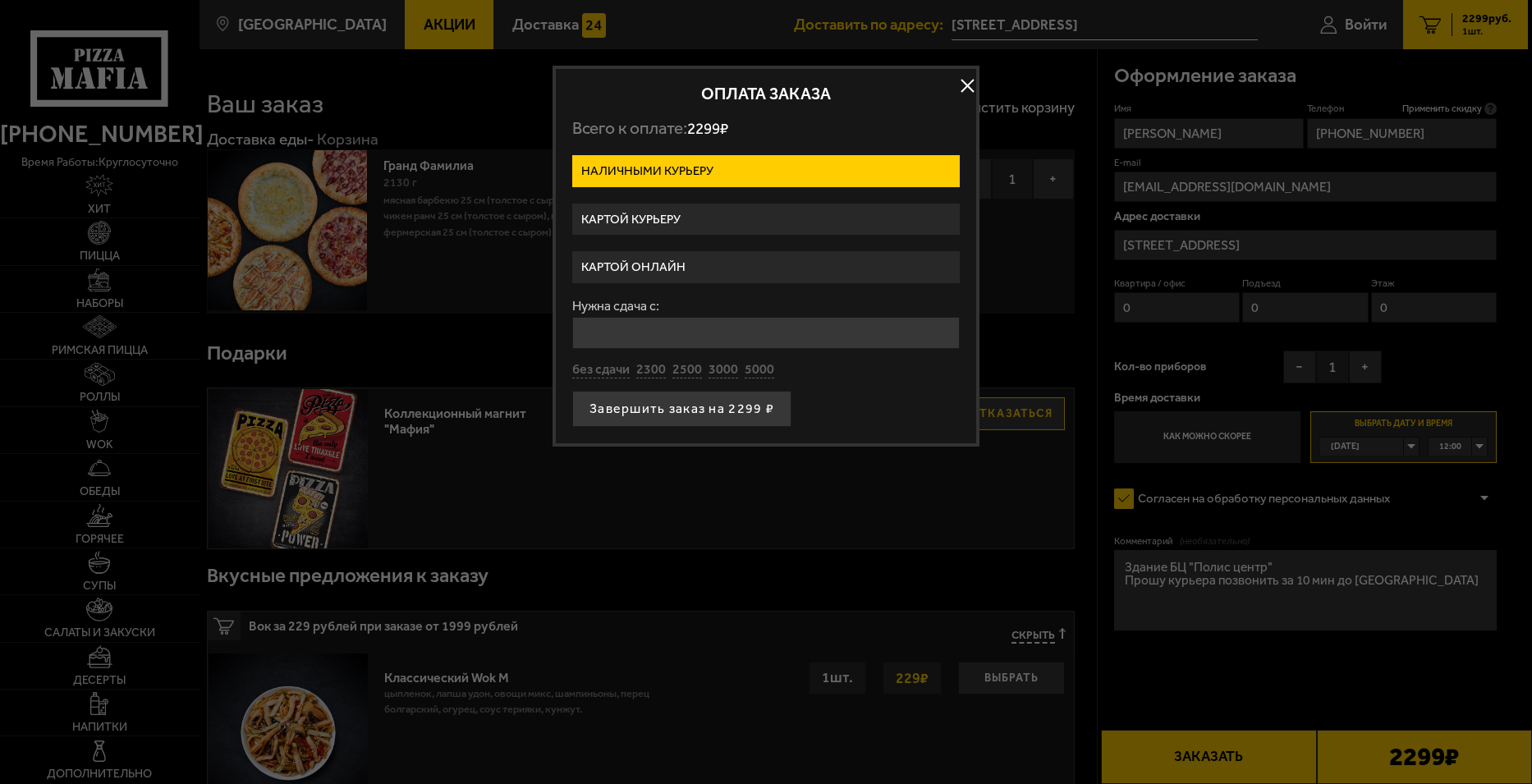
click at [713, 215] on label "Картой курьеру" at bounding box center [766, 219] width 387 height 32
click at [0, 0] on input "Картой курьеру" at bounding box center [0, 0] width 0 height 0
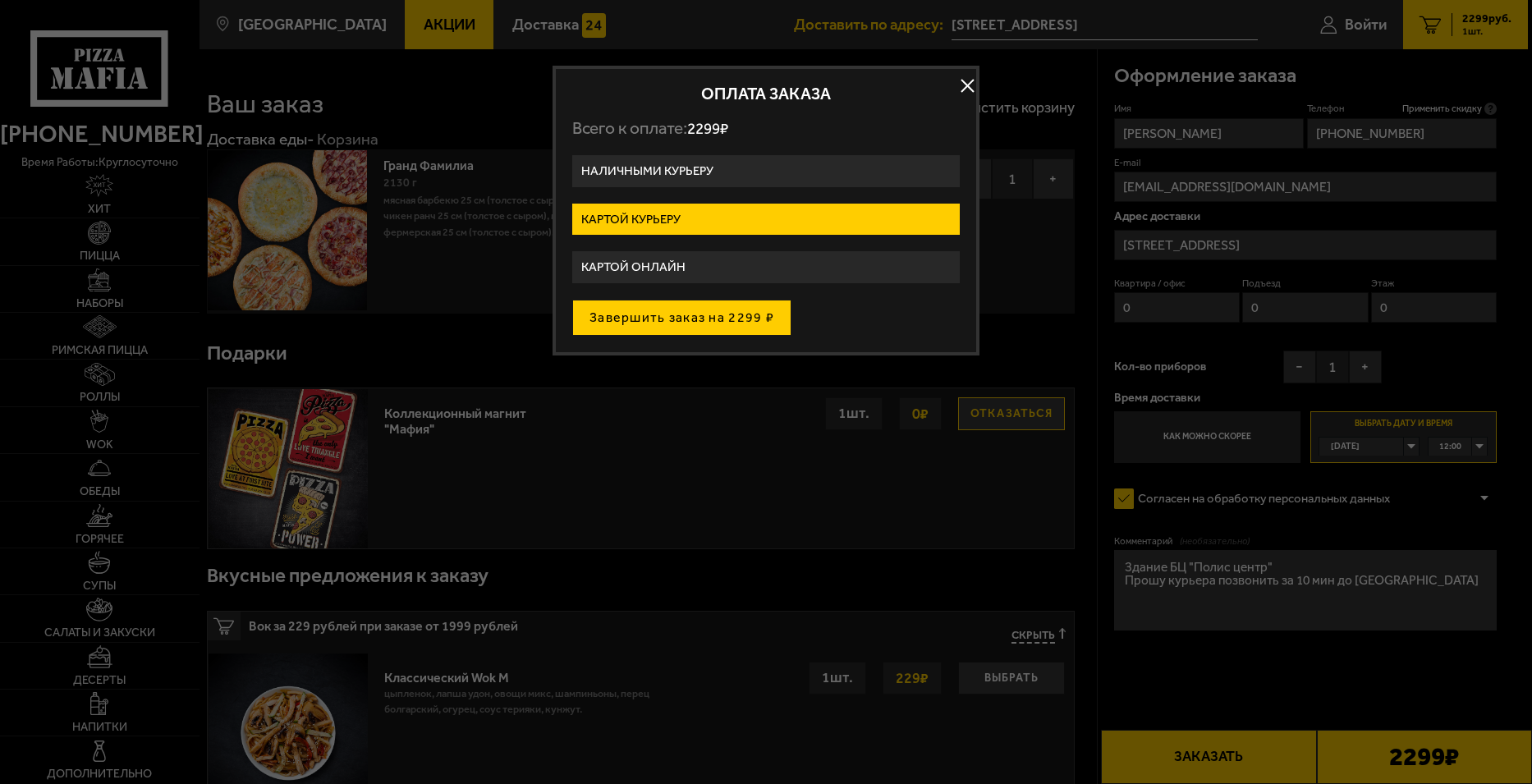
click at [720, 316] on button "Завершить заказ на 2299 ₽" at bounding box center [682, 318] width 219 height 36
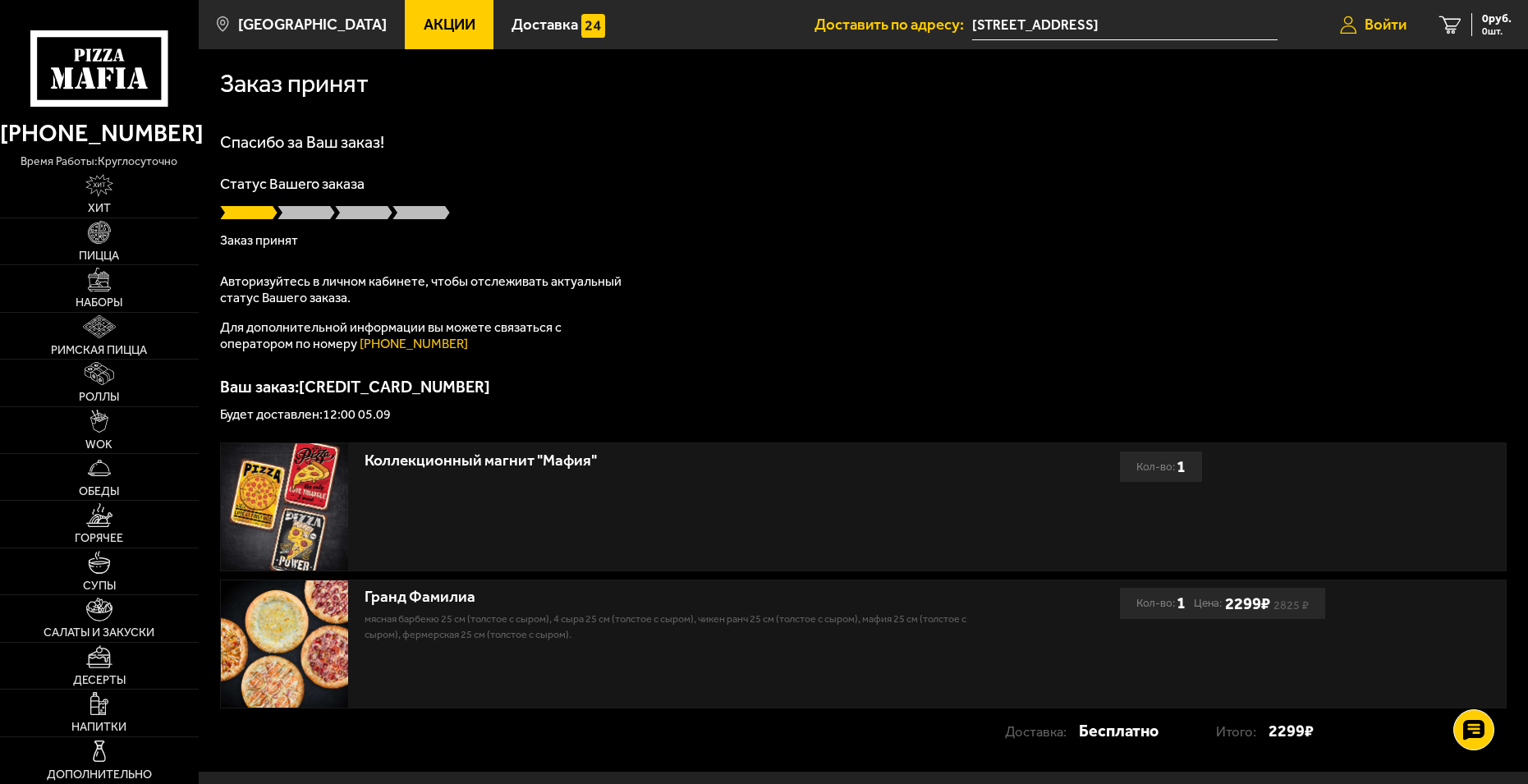
click at [1378, 25] on span "Войти" at bounding box center [1386, 25] width 42 height 15
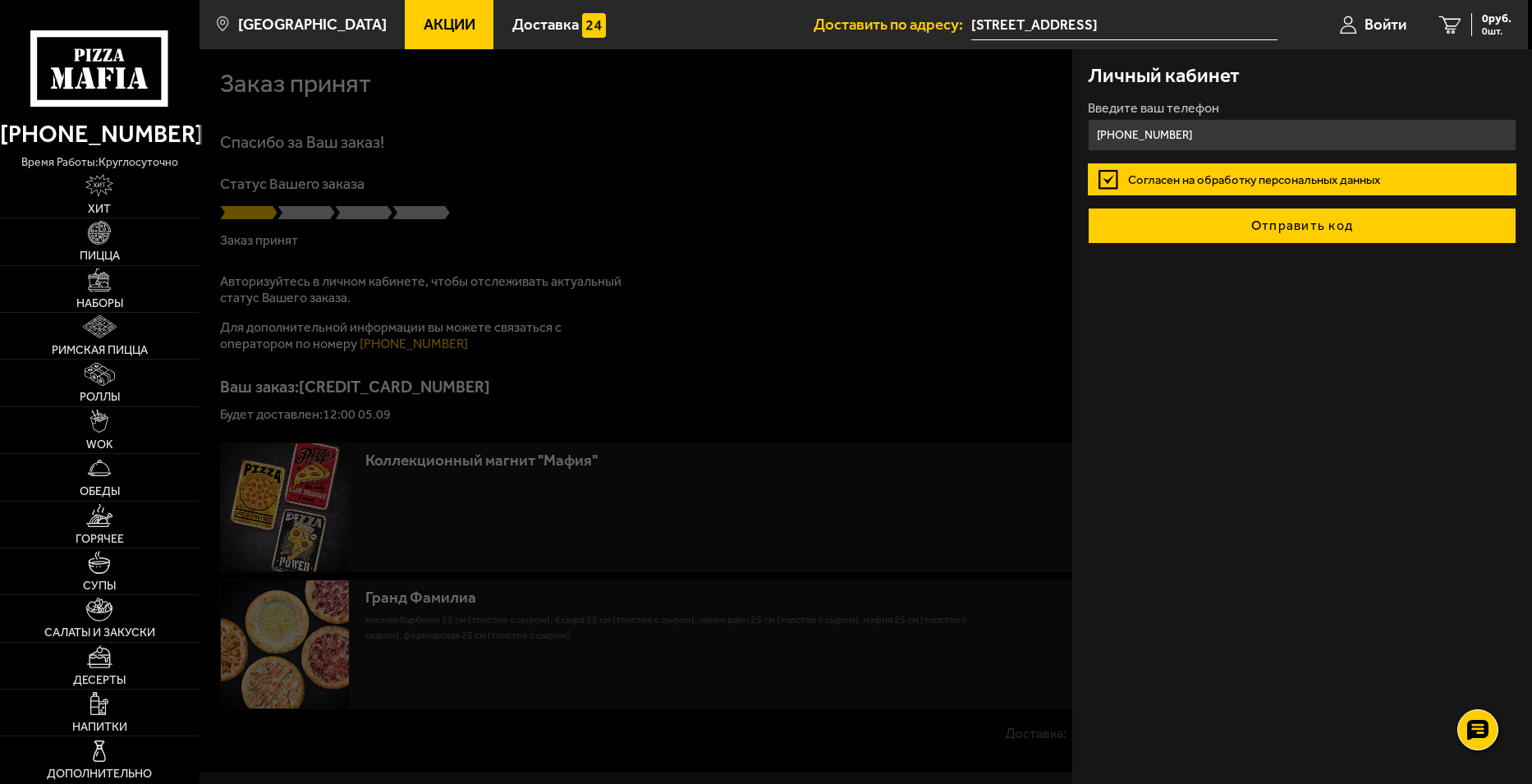
type input "[PHONE_NUMBER]"
click at [1307, 220] on button "Отправить код" at bounding box center [1301, 225] width 428 height 36
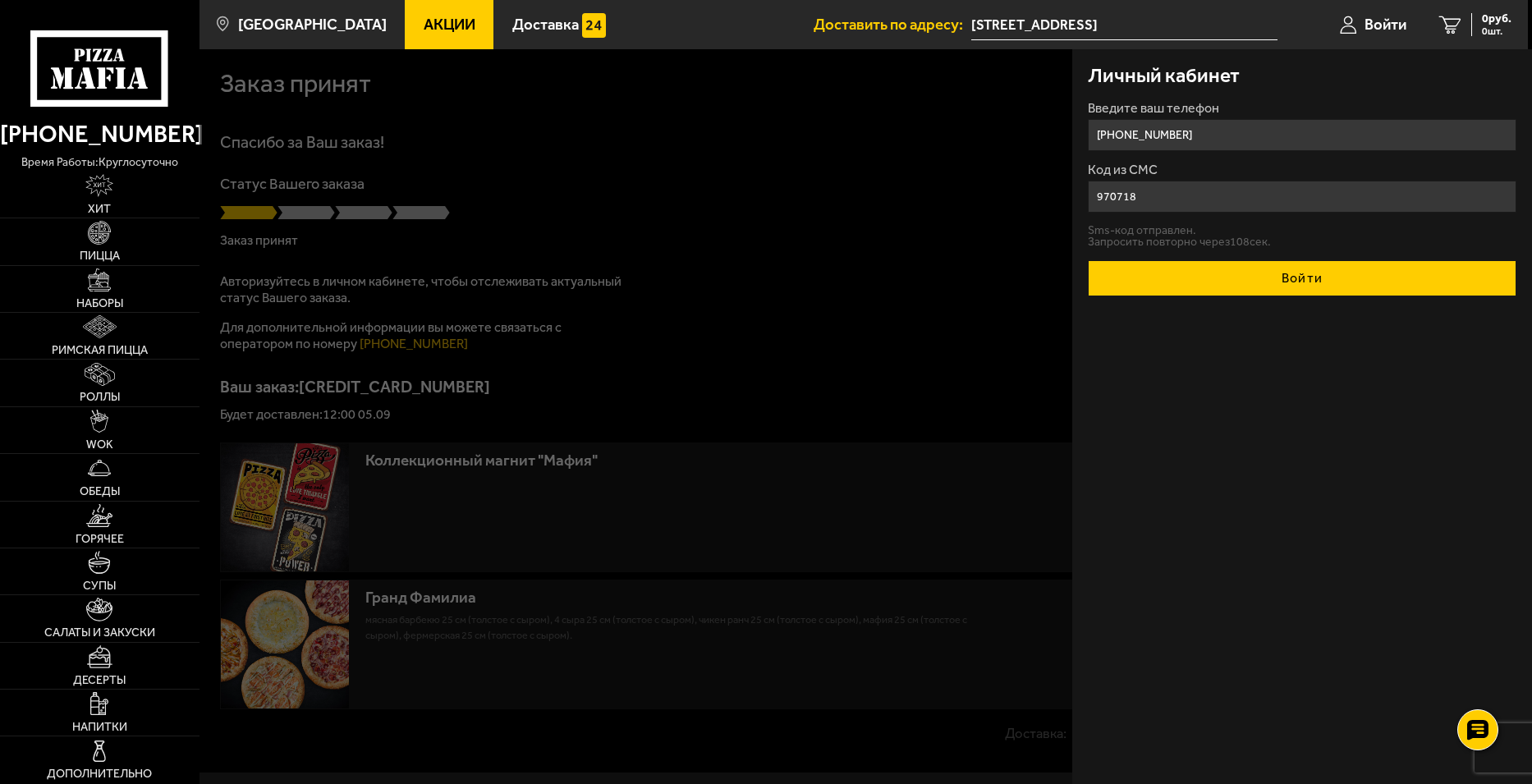
type input "970718"
click at [1313, 277] on button "Войти" at bounding box center [1301, 278] width 428 height 36
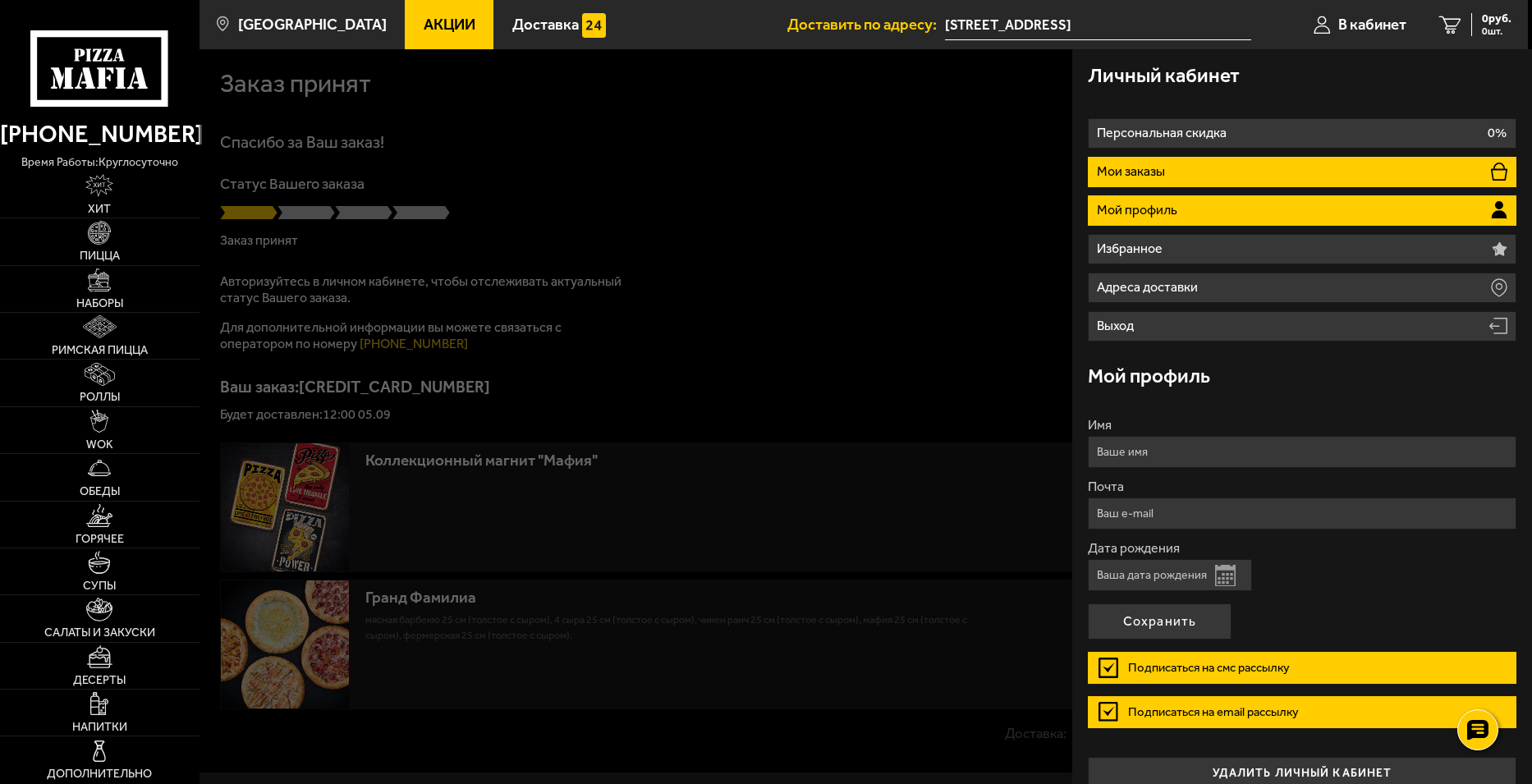
click at [1323, 170] on li "Мои заказы" at bounding box center [1301, 171] width 428 height 30
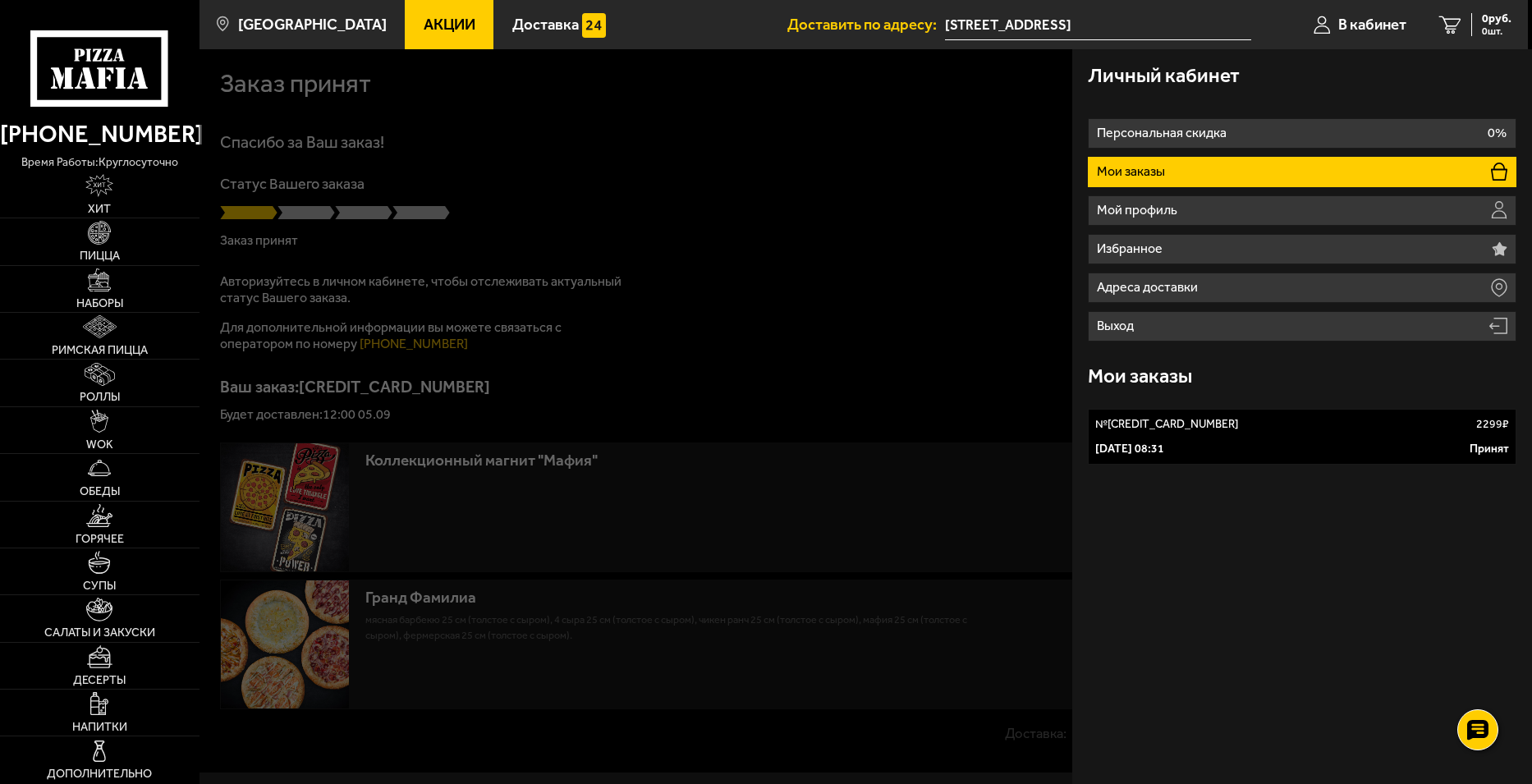
click at [1164, 444] on p "[DATE] 08:31" at bounding box center [1130, 448] width 69 height 16
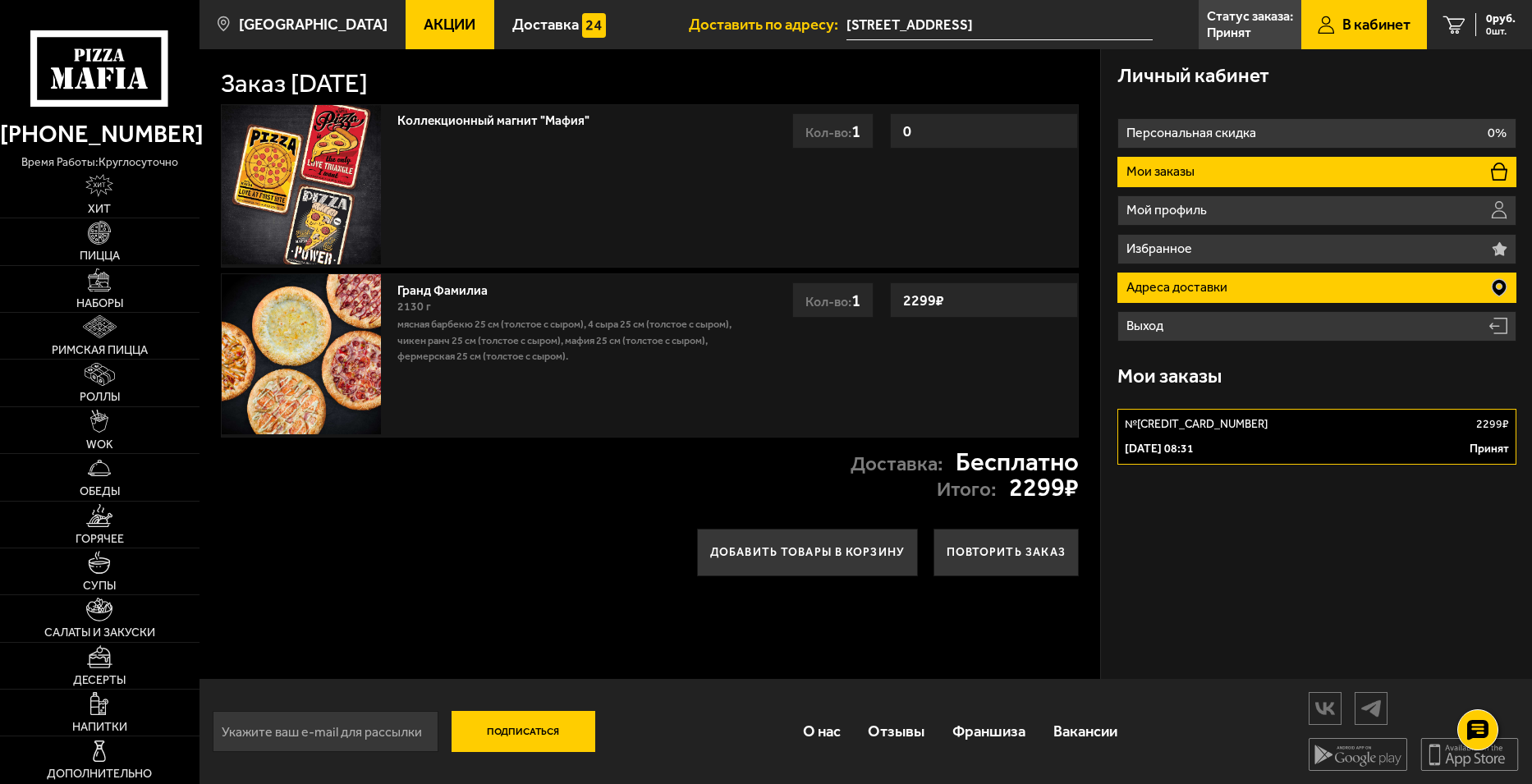
click at [1252, 276] on li "Адреса доставки" at bounding box center [1317, 287] width 399 height 30
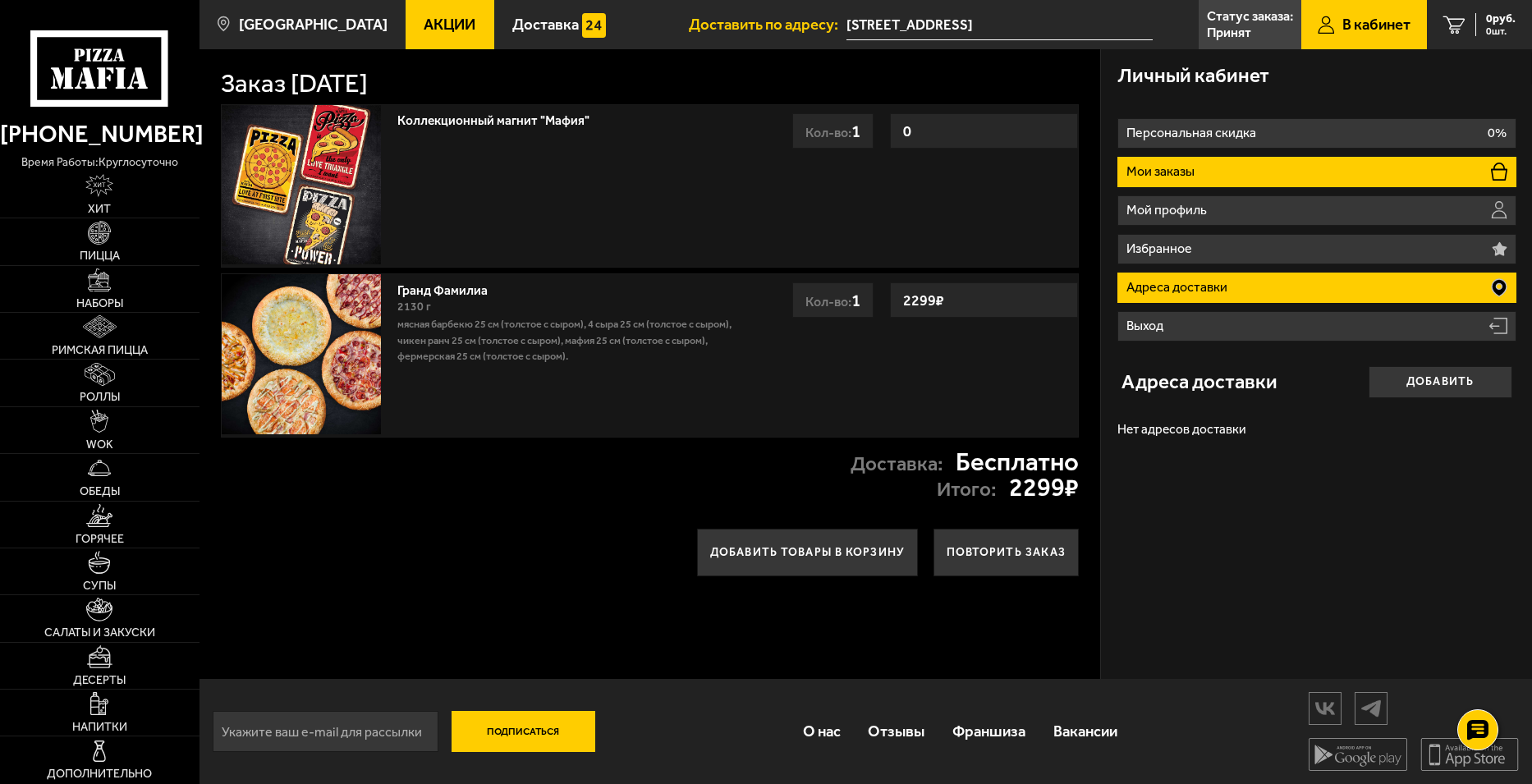
click at [1174, 165] on p "Мои заказы" at bounding box center [1163, 171] width 72 height 13
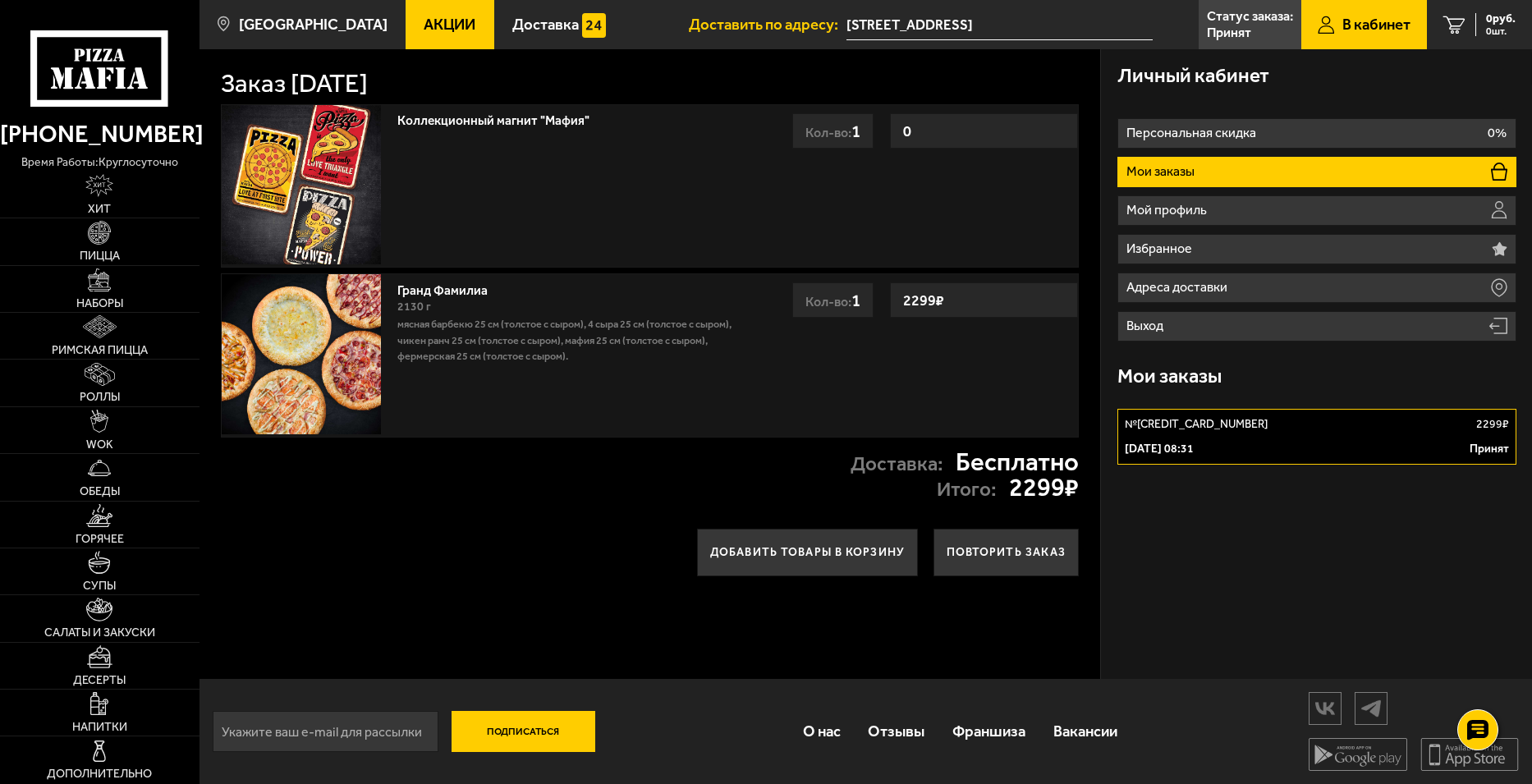
click at [1259, 419] on div "№ 651-678-855-115 2299 ₽" at bounding box center [1317, 424] width 384 height 16
click at [557, 336] on p "Мясная Барбекю 25 см (толстое с сыром), 4 сыра 25 см (толстое с сыром), Чикен Р…" at bounding box center [571, 339] width 349 height 47
click at [1286, 531] on div "Личный кабинет Персональная скидка 0% Мои заказы Мой профиль Избранное Адреса д…" at bounding box center [1316, 364] width 431 height 630
